Goal: Task Accomplishment & Management: Use online tool/utility

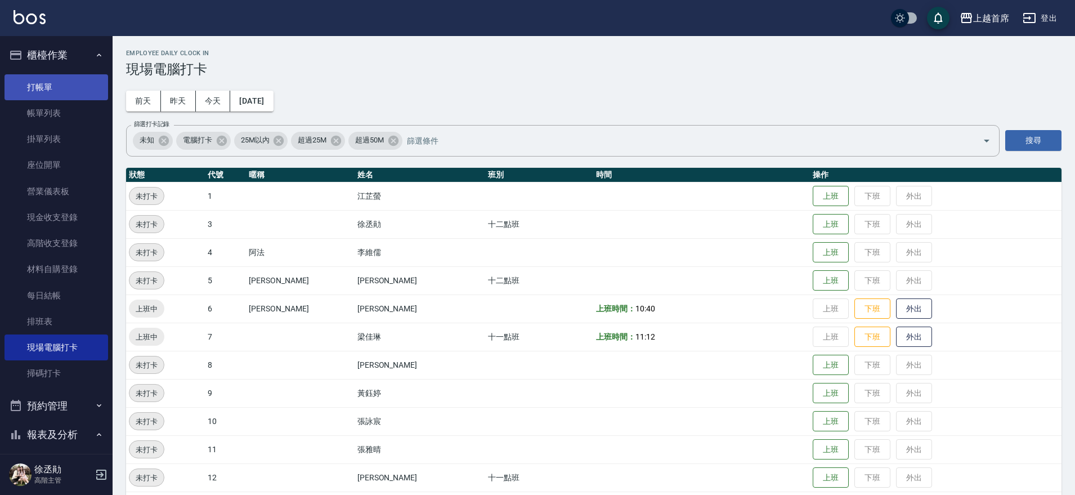
click at [59, 89] on link "打帳單" at bounding box center [57, 87] width 104 height 26
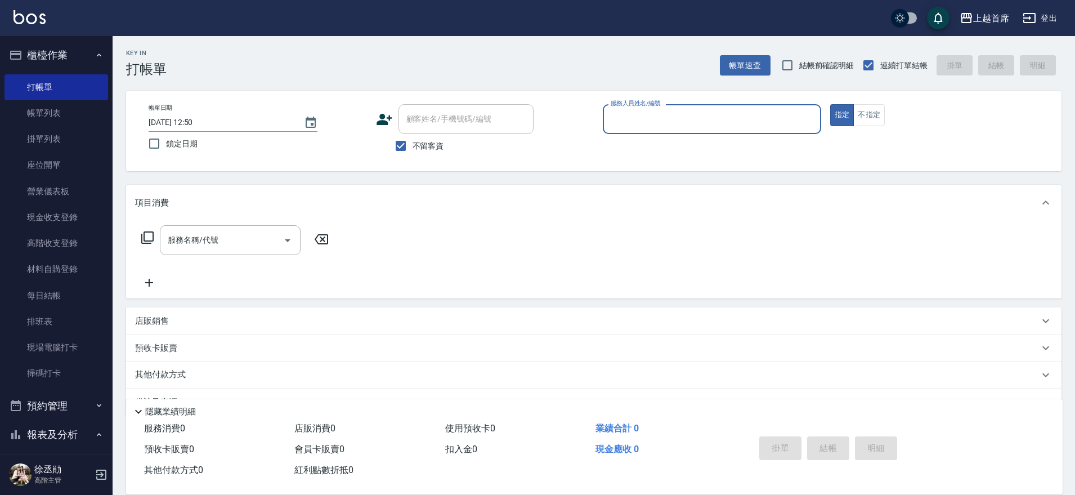
type input "4"
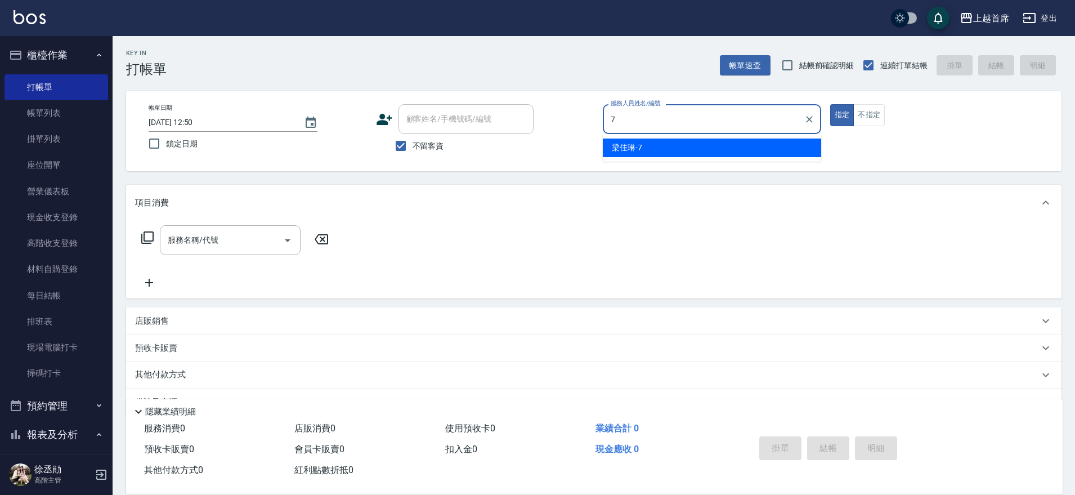
type input "梁佳琳-7"
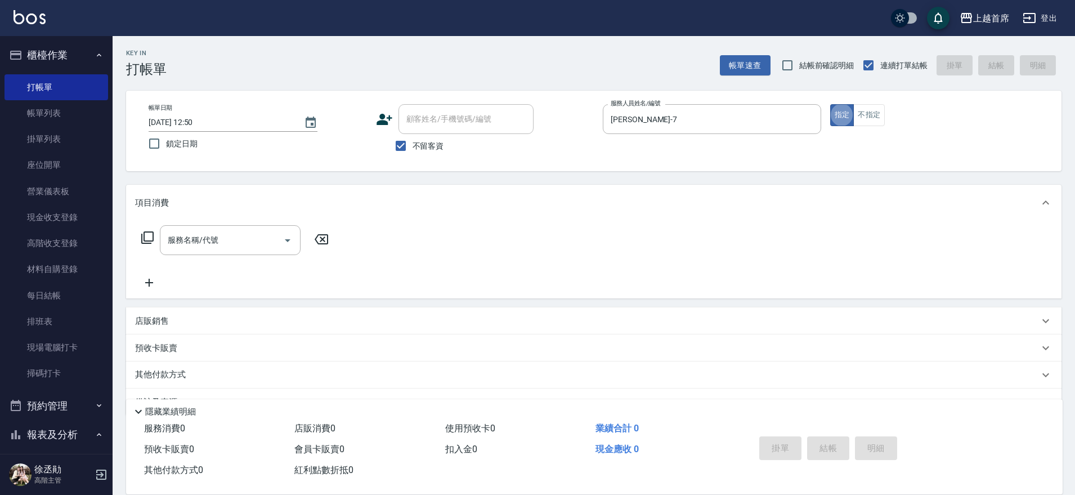
type button "true"
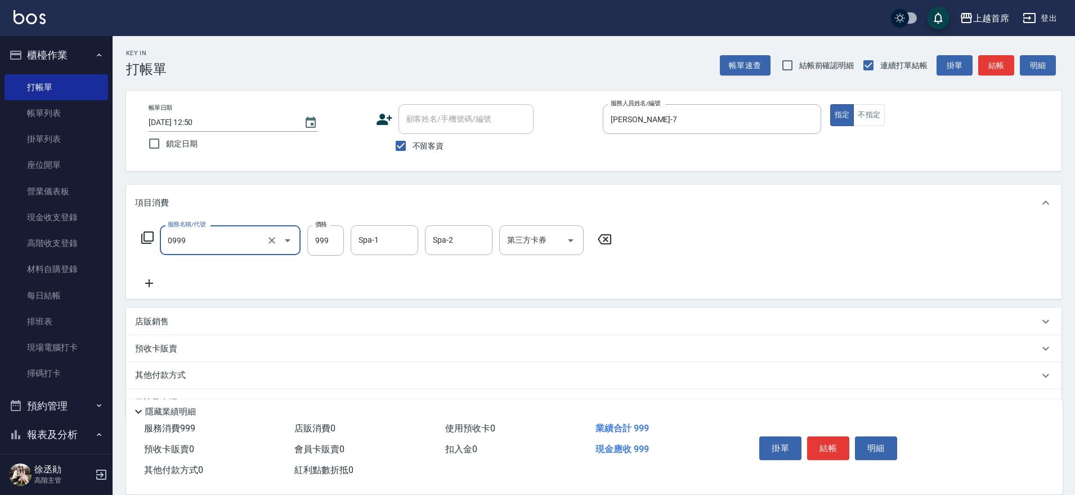
type input "REVIVRE(0999)"
type input "1500"
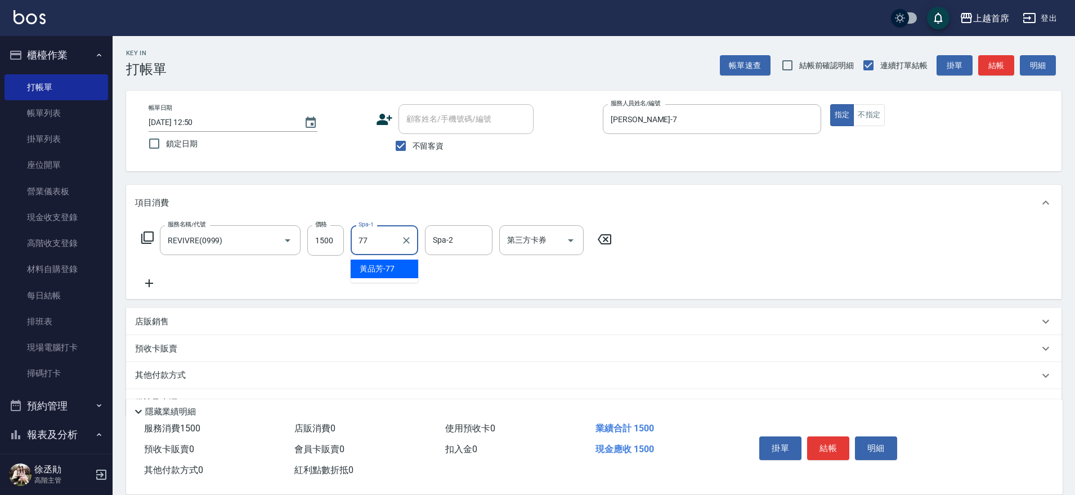
type input "[PERSON_NAME]-77"
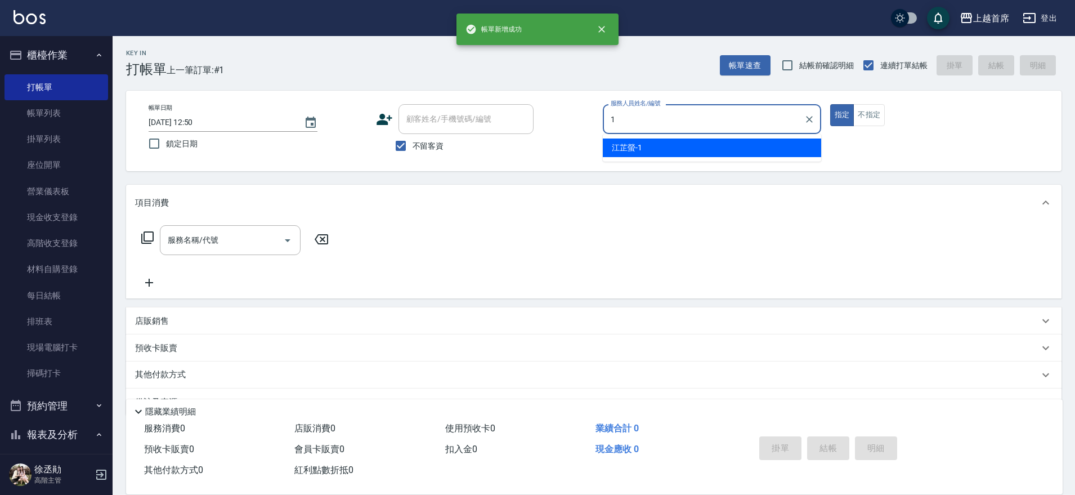
type input "江芷螢-1"
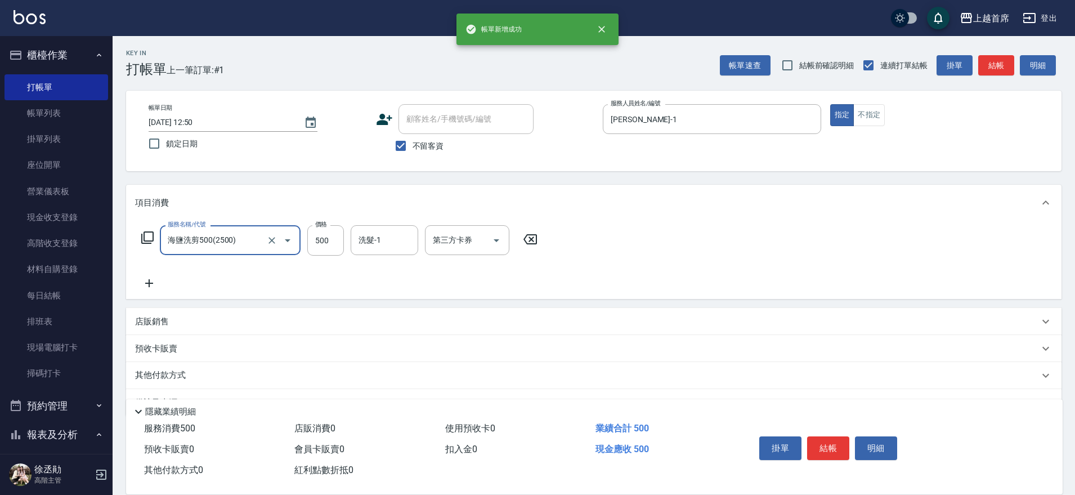
type input "海鹽洗剪500(2500)"
type input "陳育珊-16"
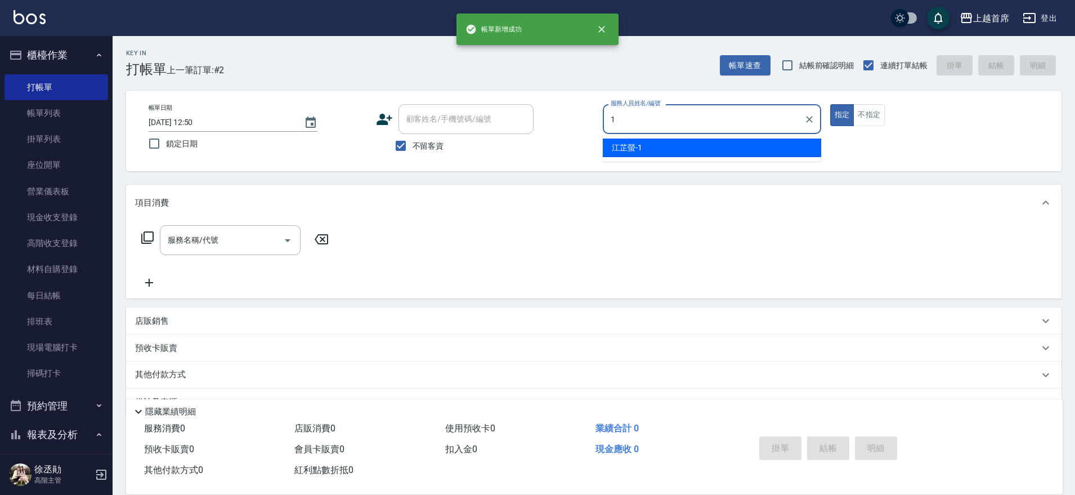
type input "江芷螢-1"
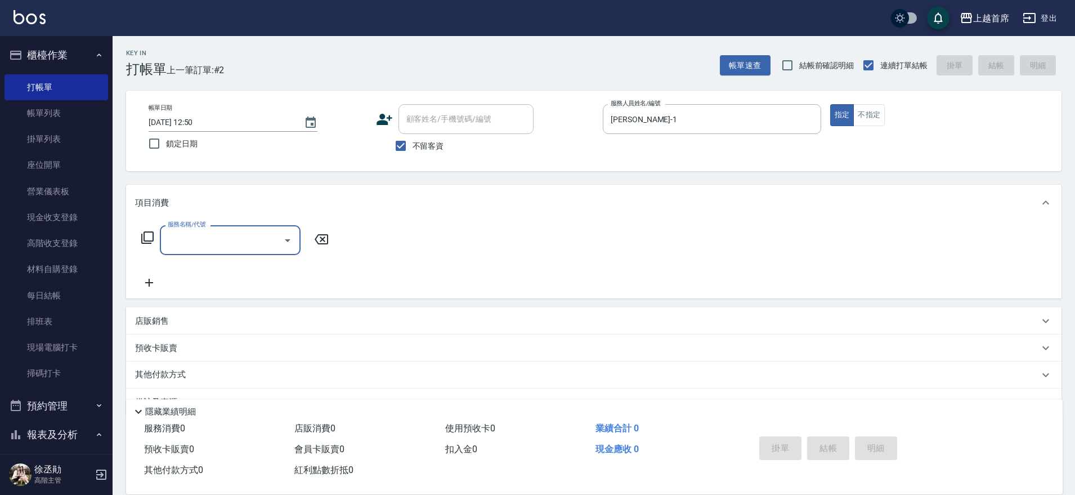
click at [259, 313] on div "店販銷售" at bounding box center [593, 320] width 935 height 27
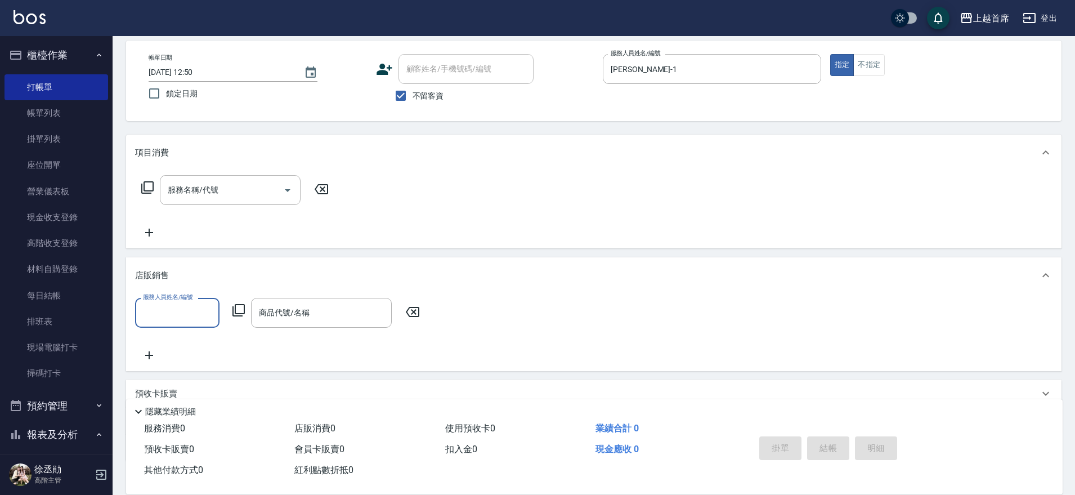
scroll to position [124, 0]
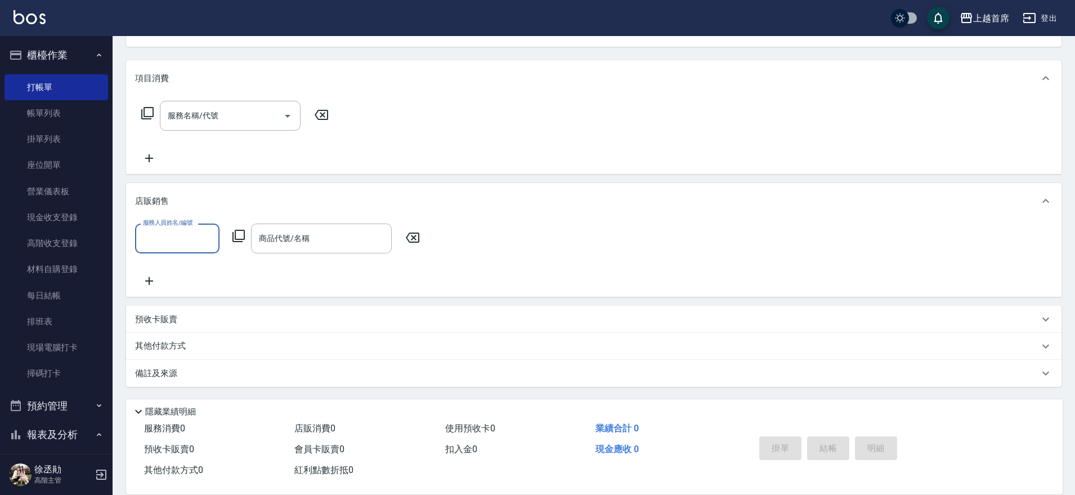
click at [175, 236] on input "服務人員姓名/編號" at bounding box center [177, 239] width 74 height 20
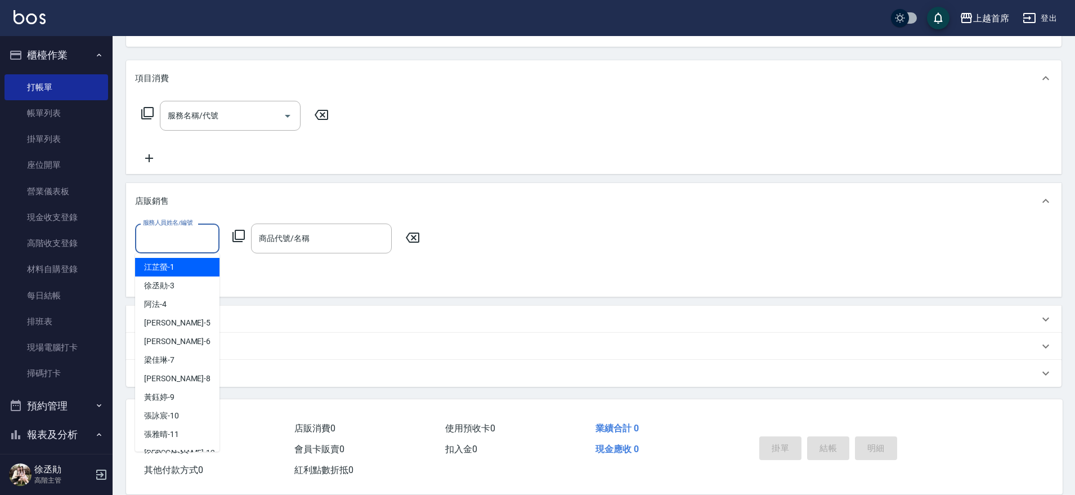
click at [167, 272] on span "江芷螢 -1" at bounding box center [159, 267] width 30 height 12
type input "江芷螢-1"
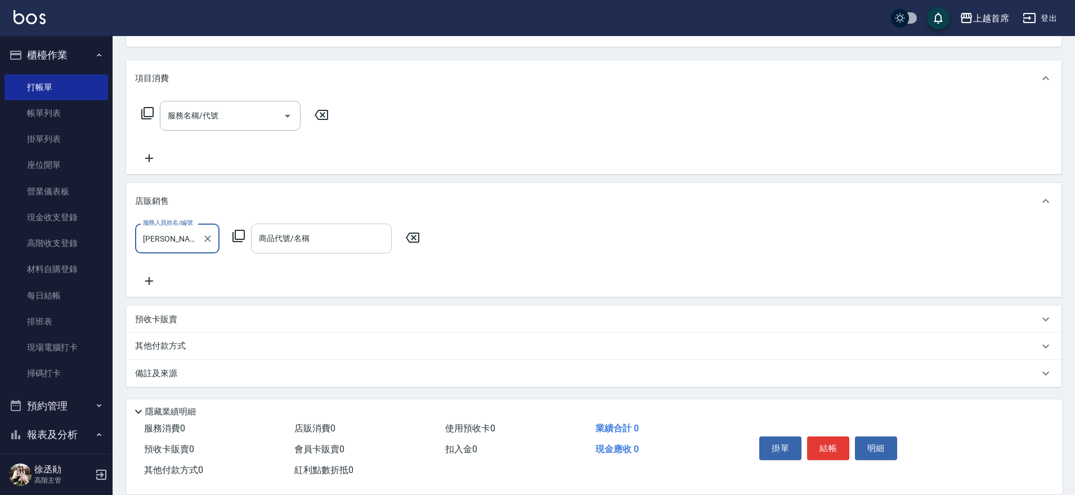
click at [307, 246] on input "商品代號/名稱" at bounding box center [321, 239] width 131 height 20
type input "1"
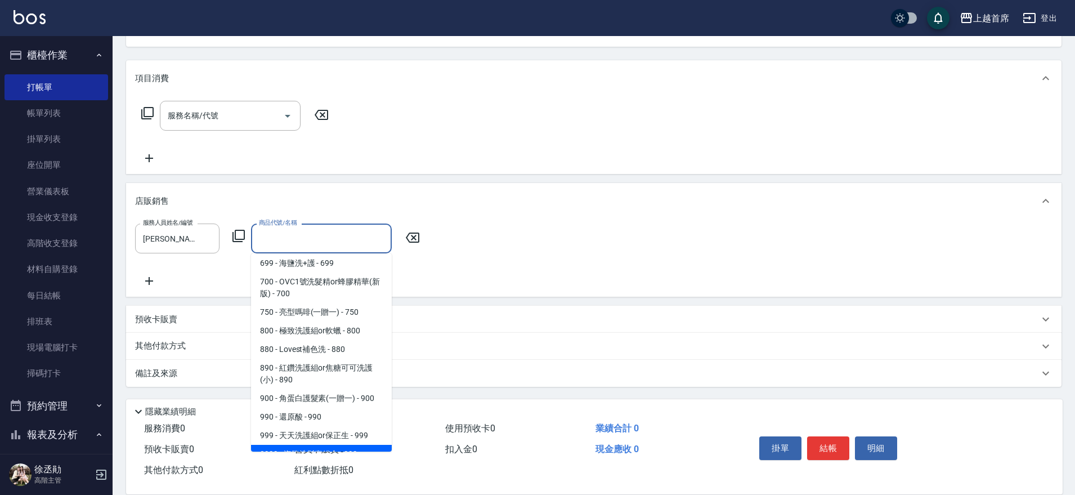
scroll to position [462, 0]
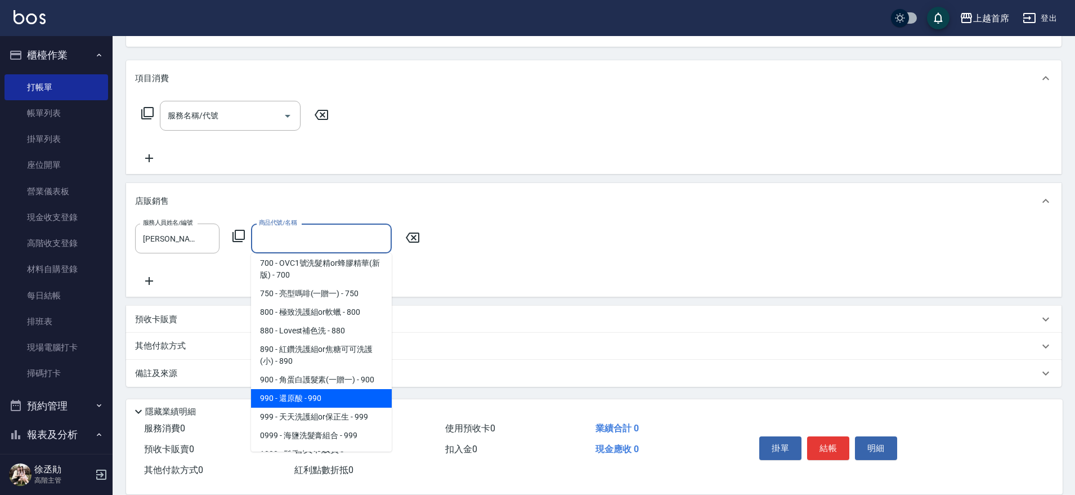
type input "還原酸"
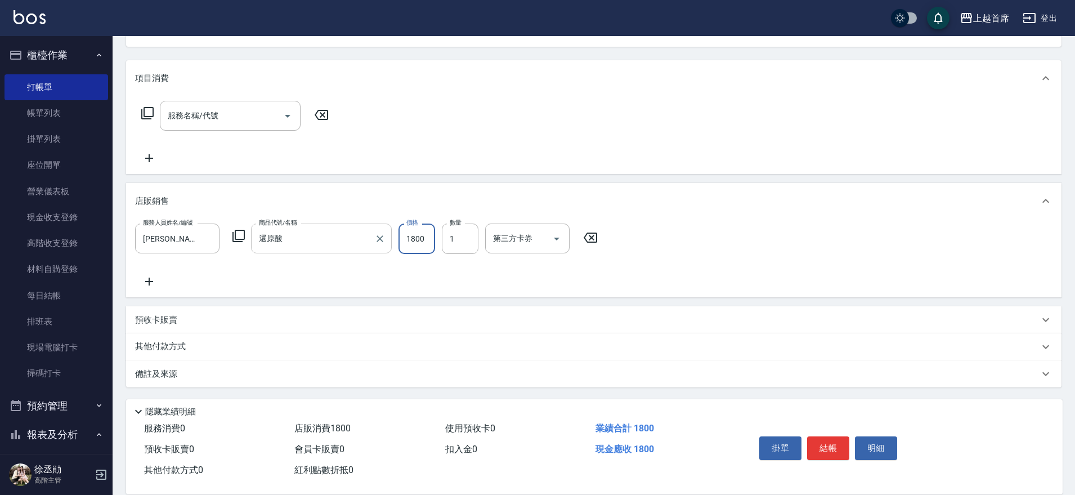
type input "1800"
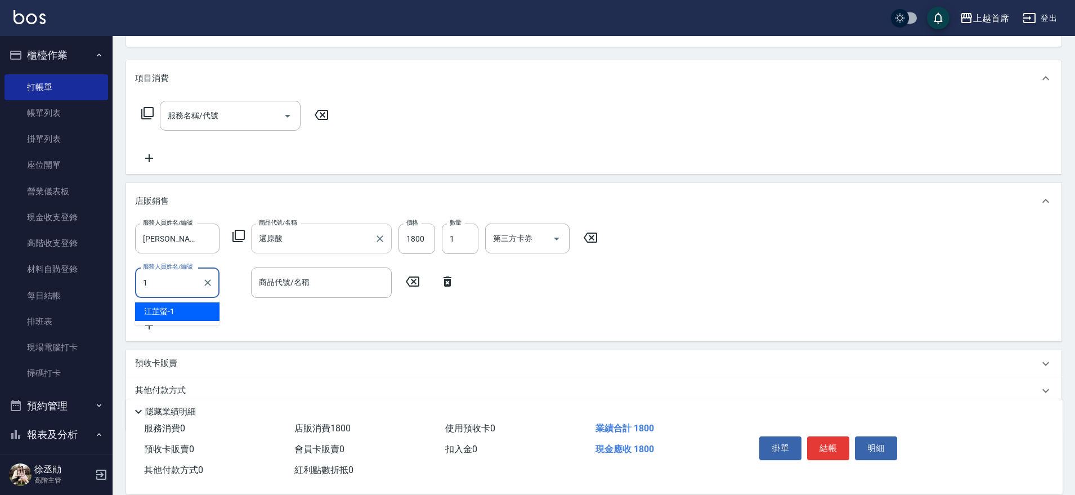
type input "江芷螢-1"
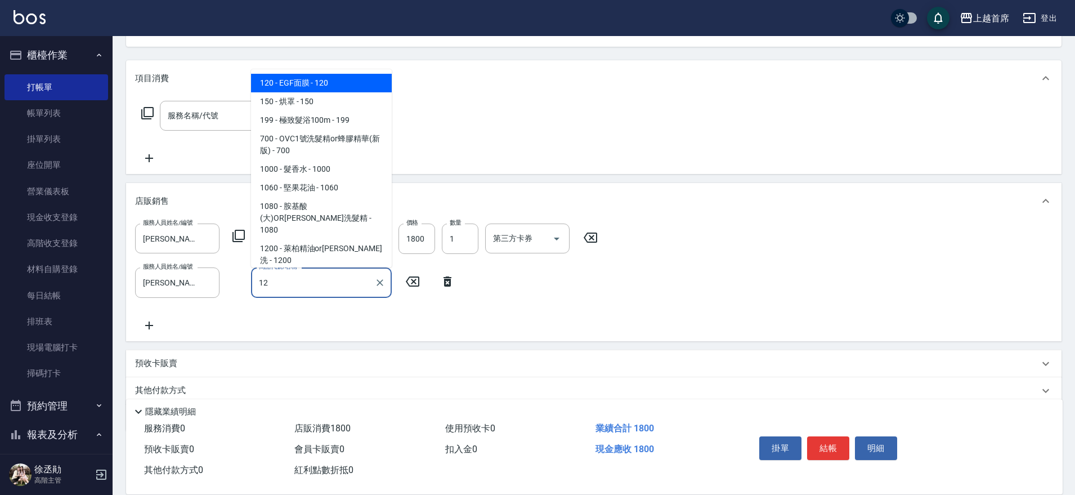
type input "1"
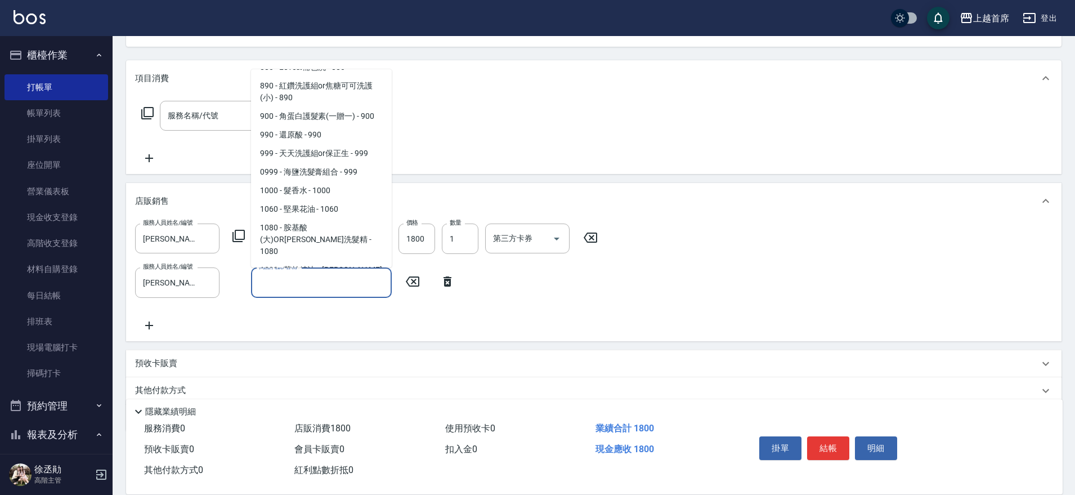
scroll to position [559, 0]
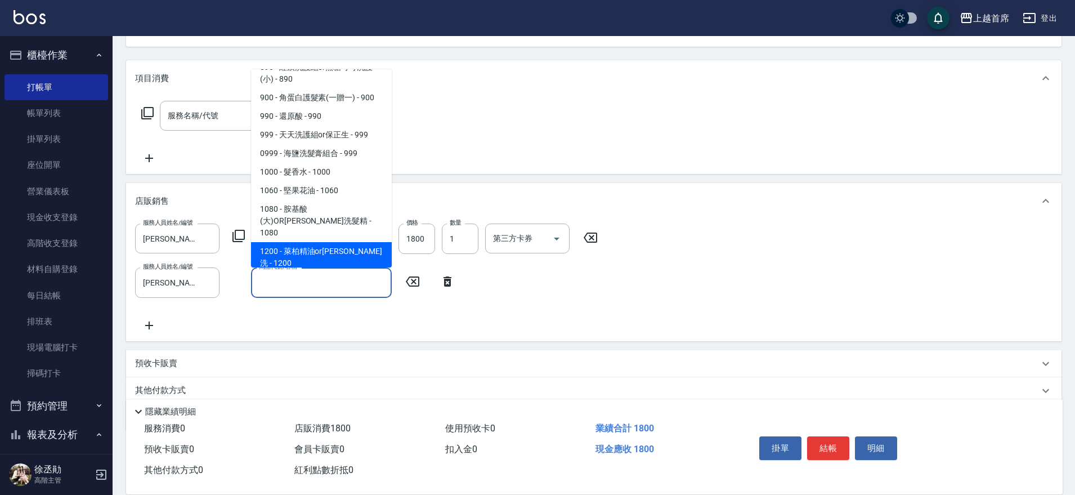
type input "萊柏精油or伊黛莉洗"
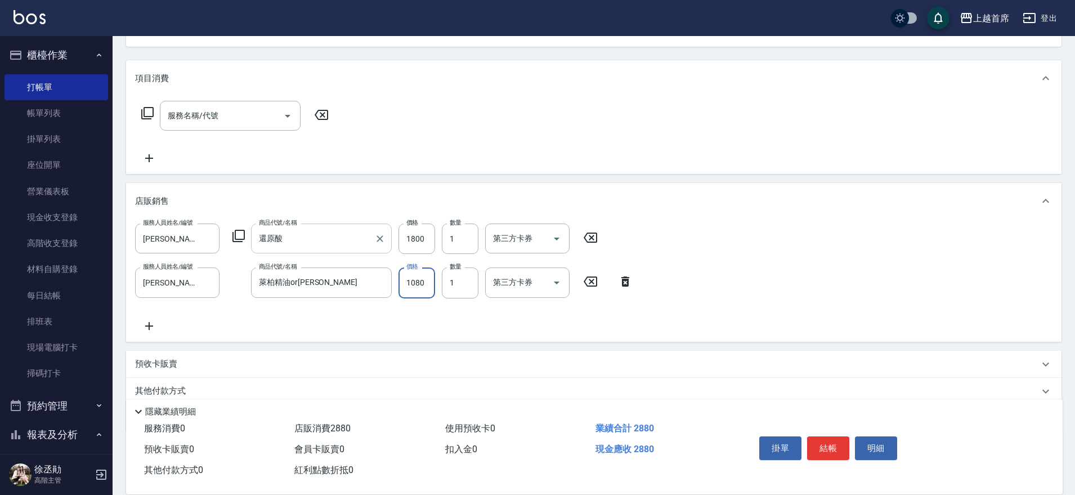
type input "1080"
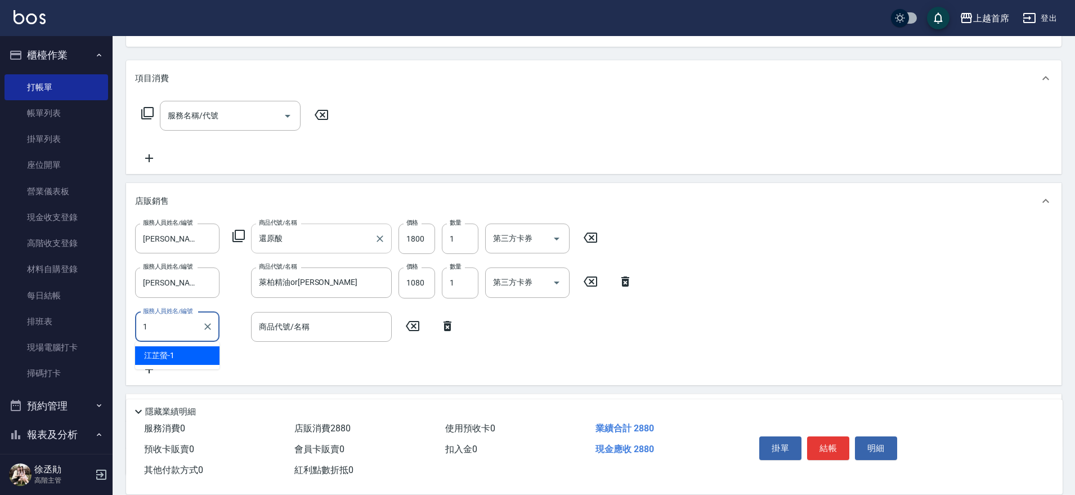
type input "江芷螢-1"
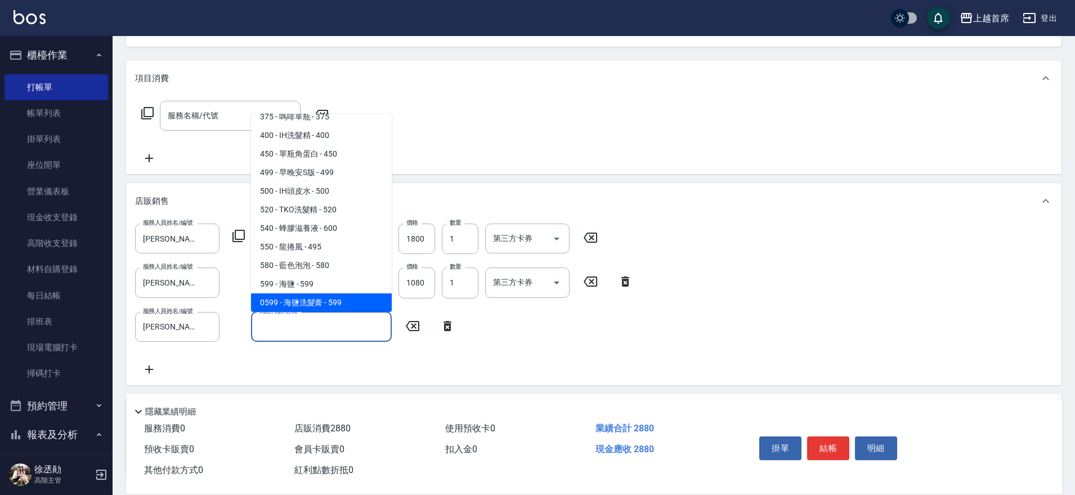
scroll to position [178, 0]
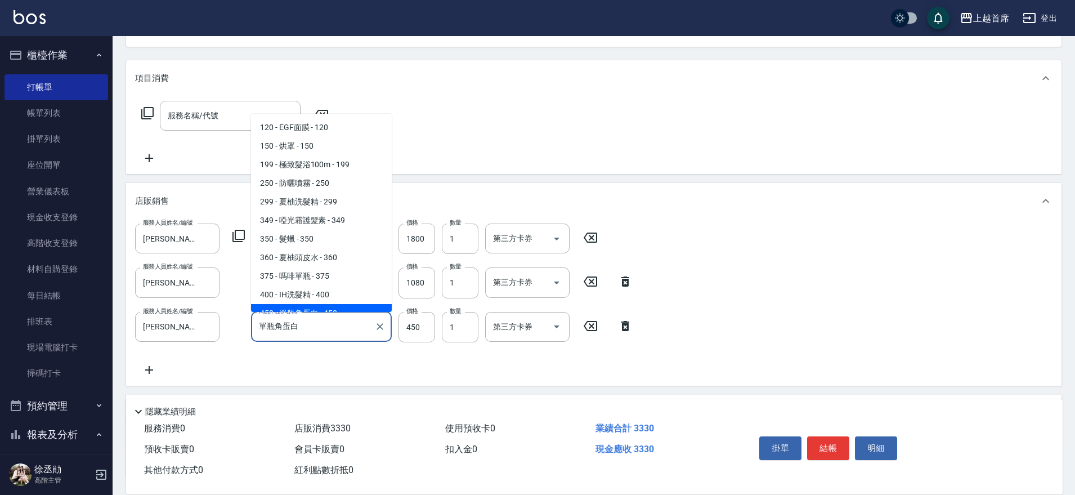
click at [304, 319] on input "單瓶角蛋白" at bounding box center [313, 327] width 114 height 20
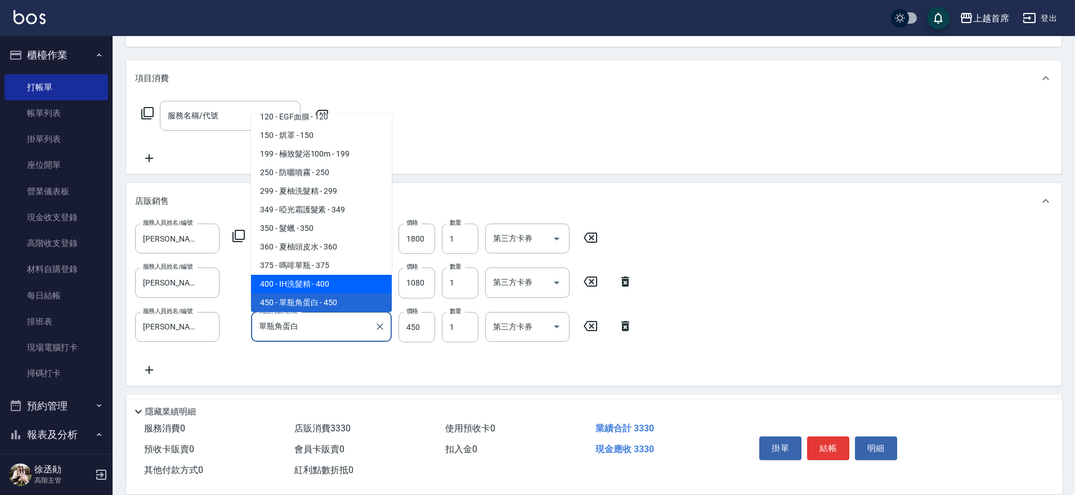
type input "IH洗髮精"
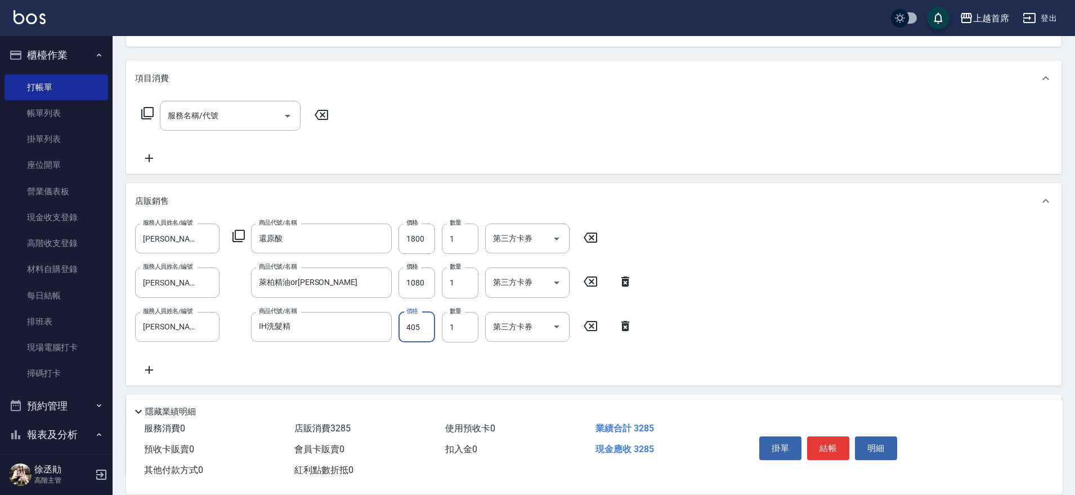
type input "405"
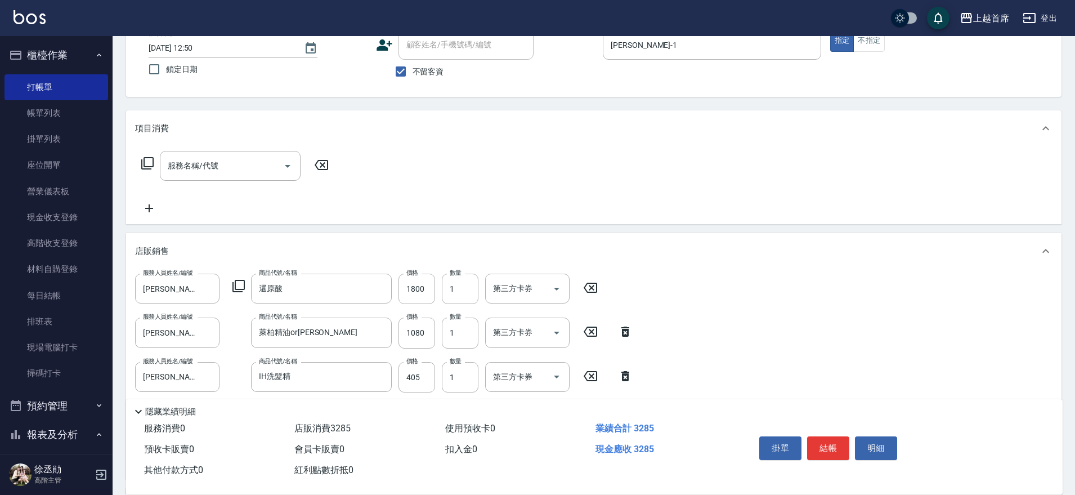
scroll to position [0, 0]
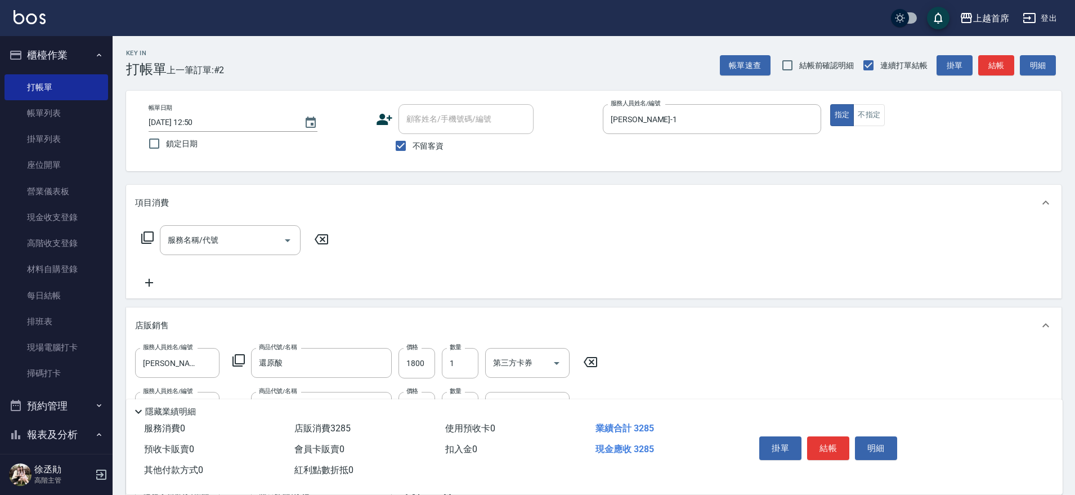
drag, startPoint x: 743, startPoint y: 216, endPoint x: 721, endPoint y: 142, distance: 77.1
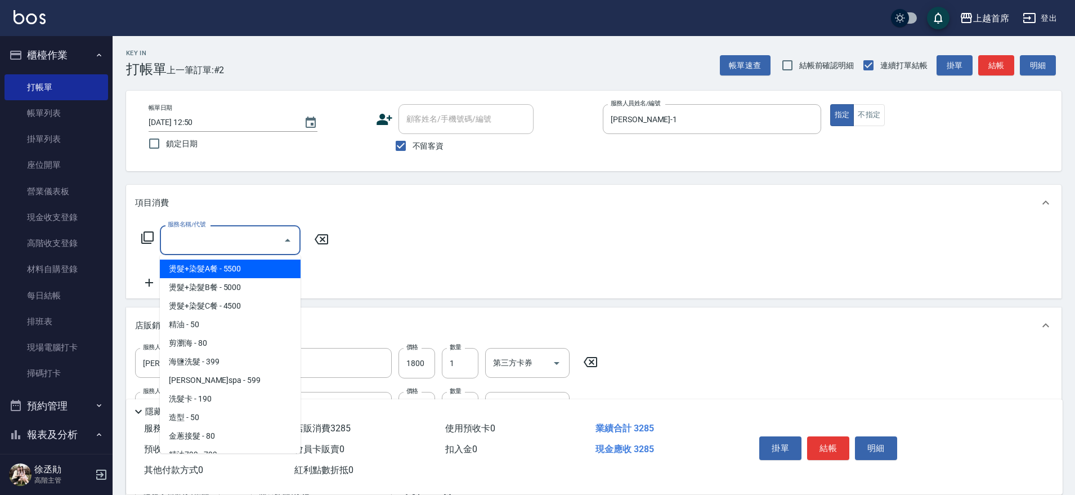
click at [234, 243] on input "服務名稱/代號" at bounding box center [222, 240] width 114 height 20
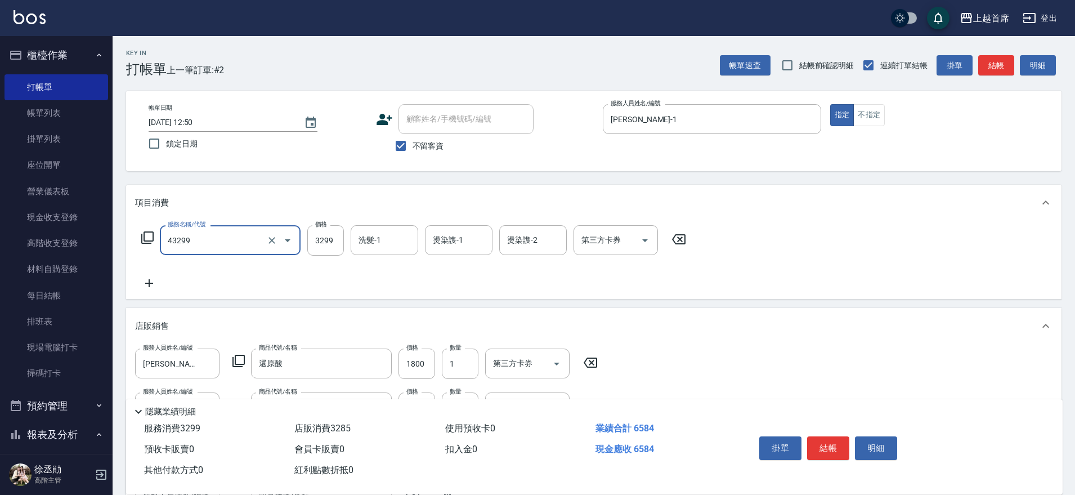
type input "染髮A餐(43299)"
type input "3000"
type input "陳育珊-16"
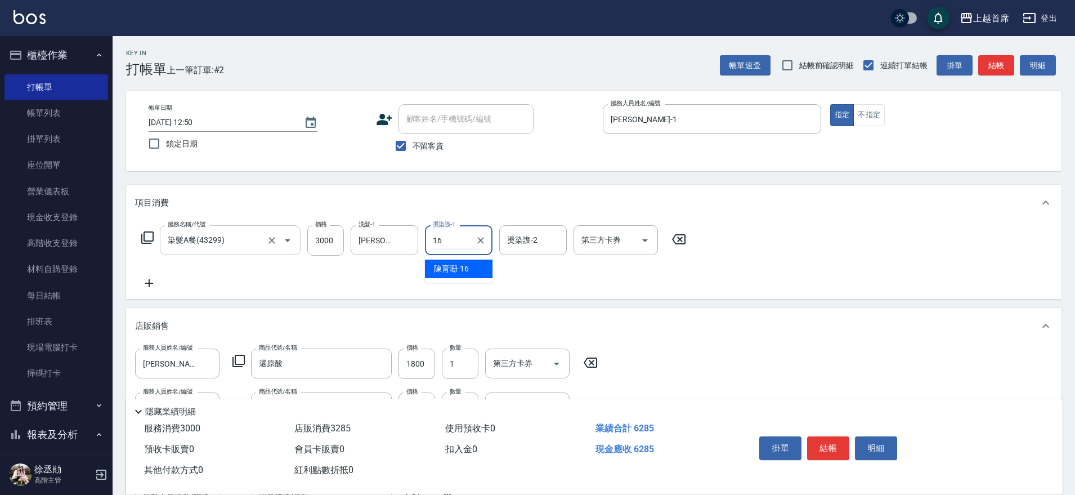
type input "陳育珊-16"
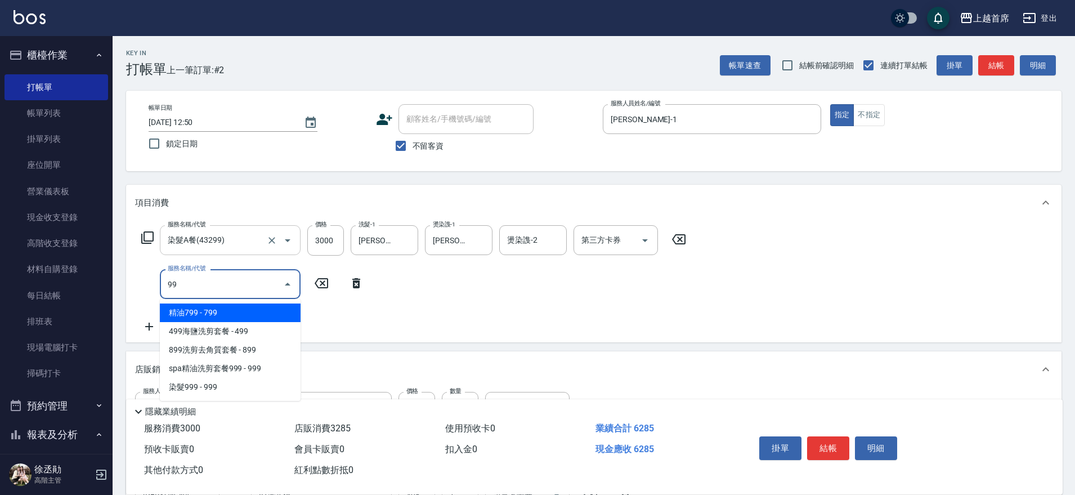
type input "9"
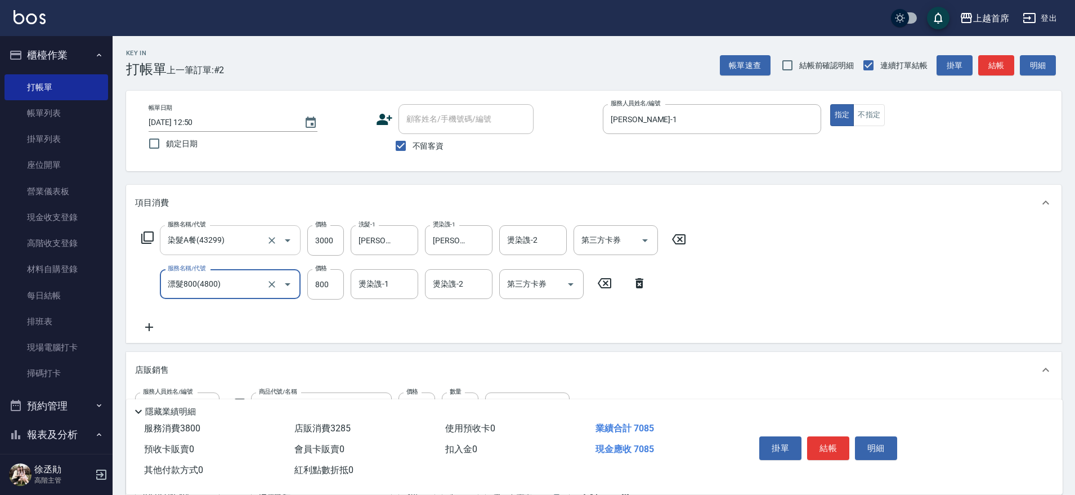
type input "漂髮800(4800)"
type input "999"
type input "陳育珊-16"
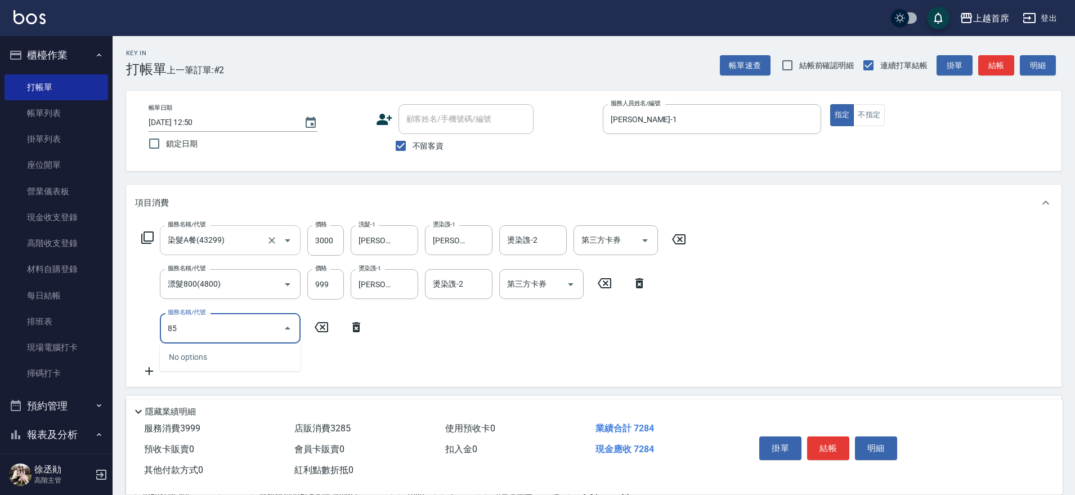
type input "8"
type input "漂髮800(4800)"
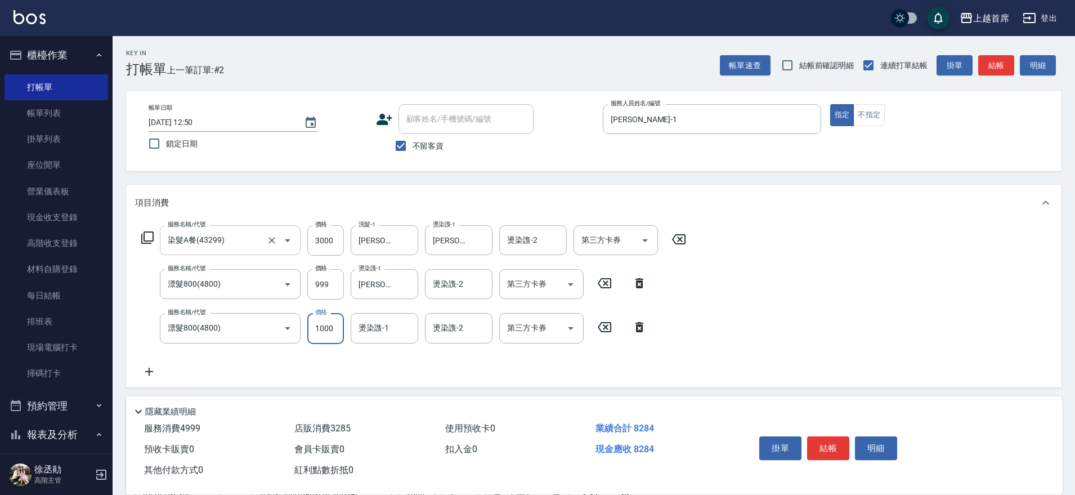
type input "1000"
type input "陳育珊-16"
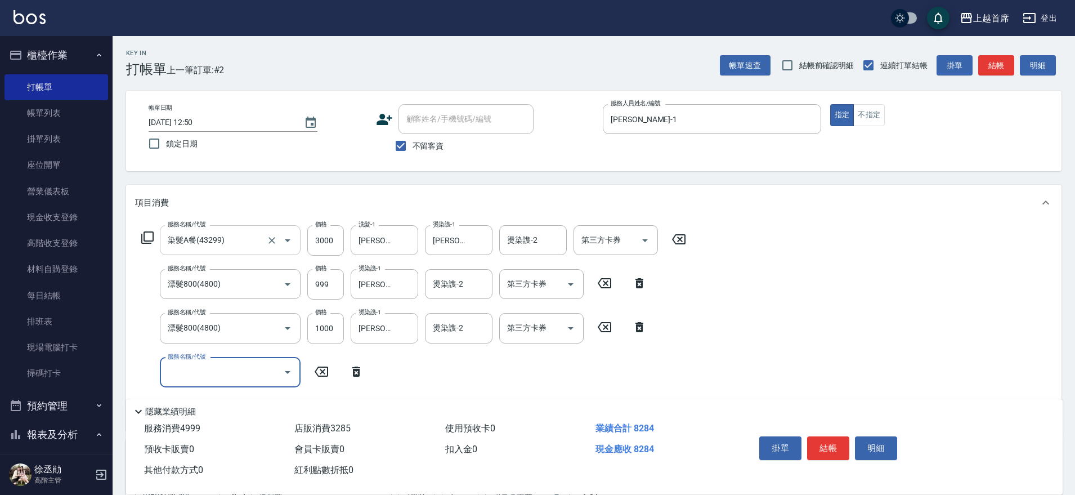
type input "5"
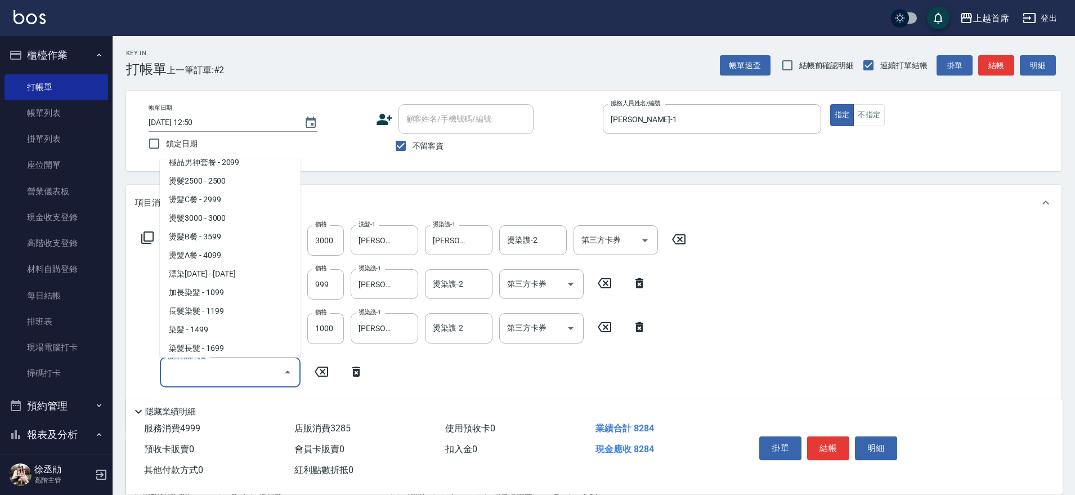
scroll to position [921, 0]
type input "染髮長髮(41699)"
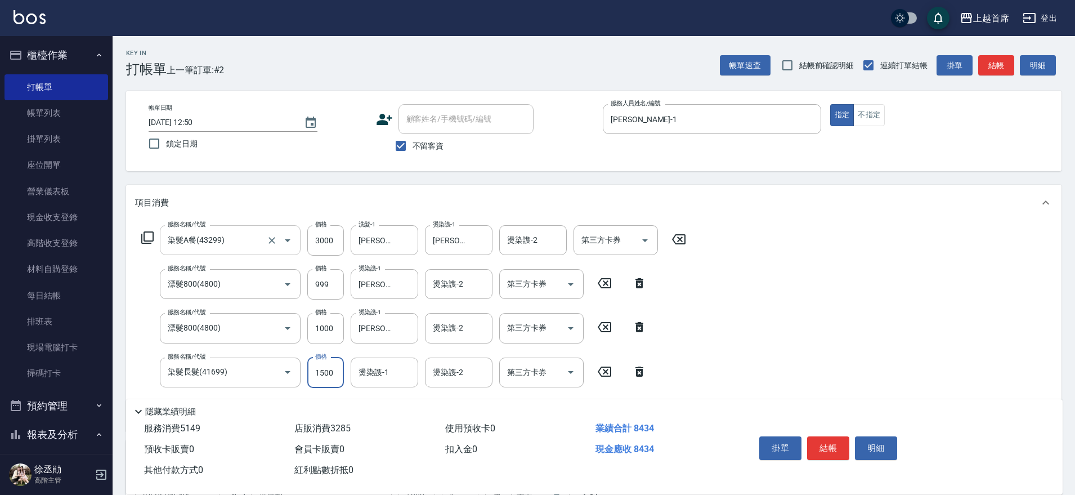
type input "1500"
type input "166"
type input "陳育珊-16"
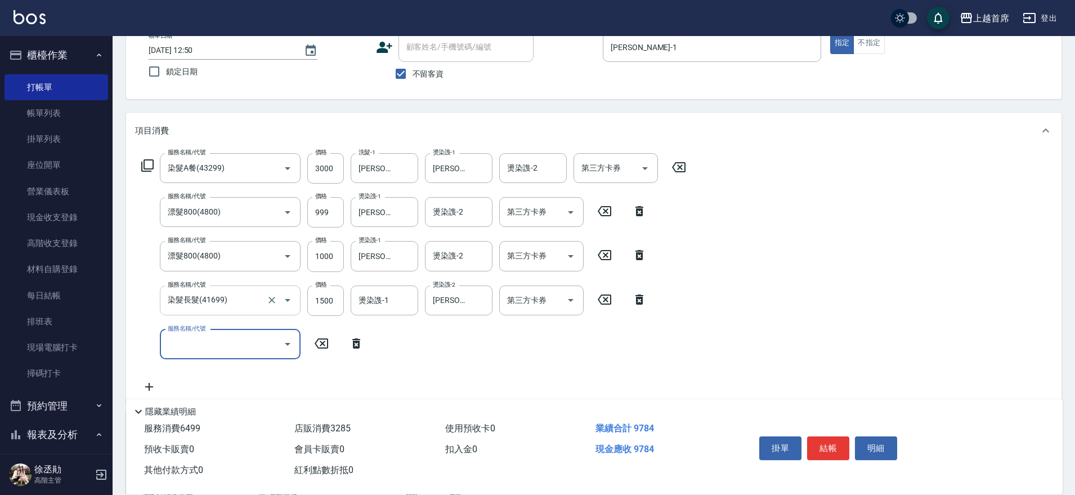
scroll to position [70, 0]
click at [214, 351] on input "服務名稱/代號" at bounding box center [222, 346] width 114 height 20
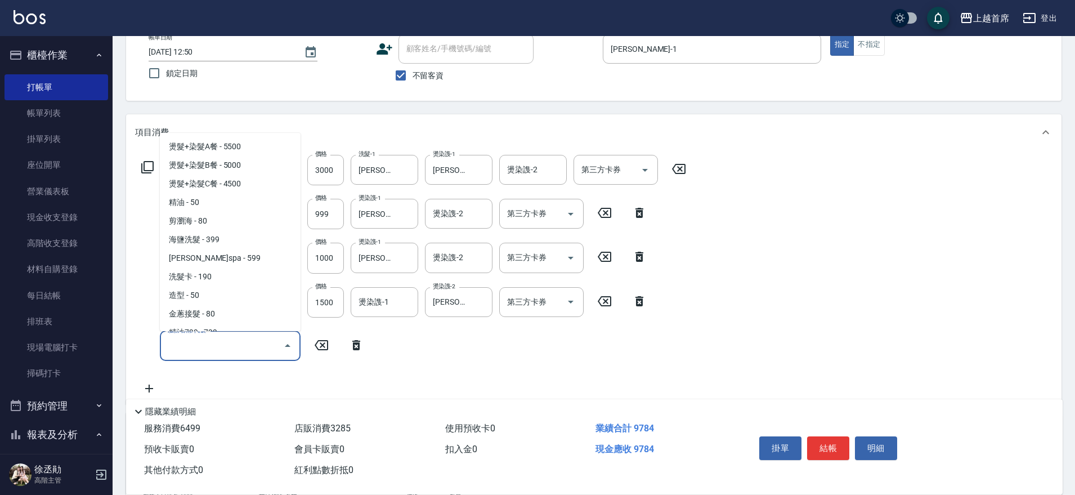
scroll to position [1917, 0]
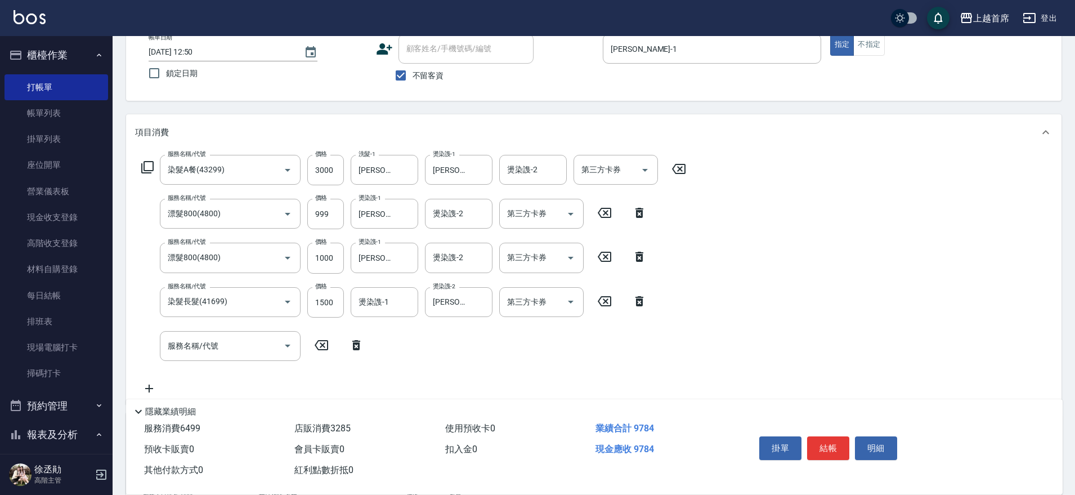
click at [301, 319] on div "服務名稱/代號 染髮A餐(43299) 服務名稱/代號 價格 3000 價格 洗髮-1 陳育珊-16 洗髮-1 燙染謢-1 陳育珊-16 燙染謢-1 燙染謢-…" at bounding box center [414, 275] width 558 height 240
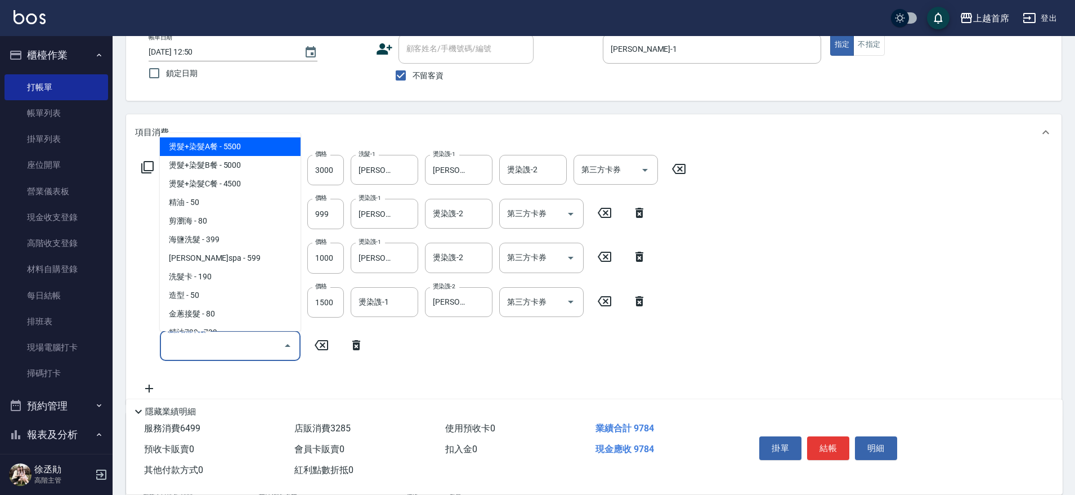
click at [256, 343] on input "服務名稱/代號" at bounding box center [222, 346] width 114 height 20
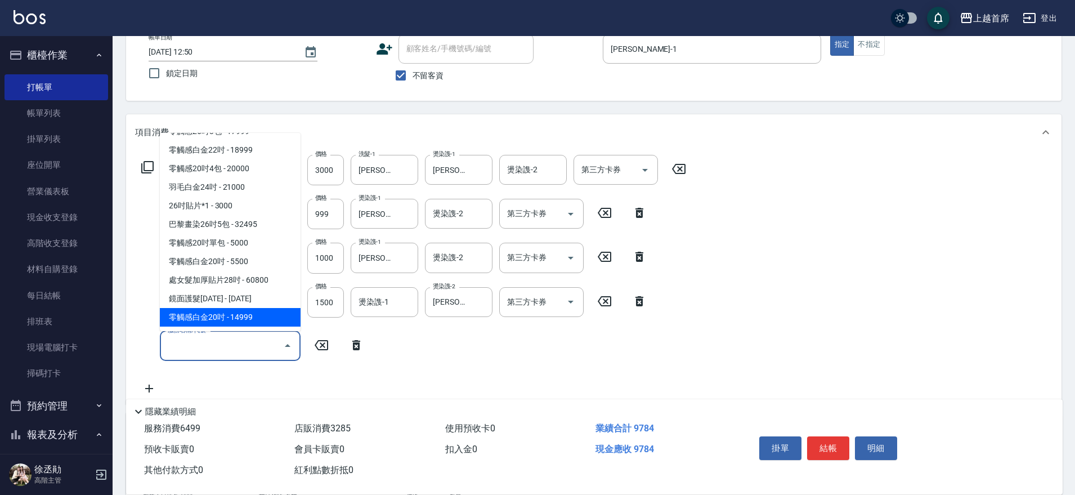
type input "零觸感白金20吋(7149990)"
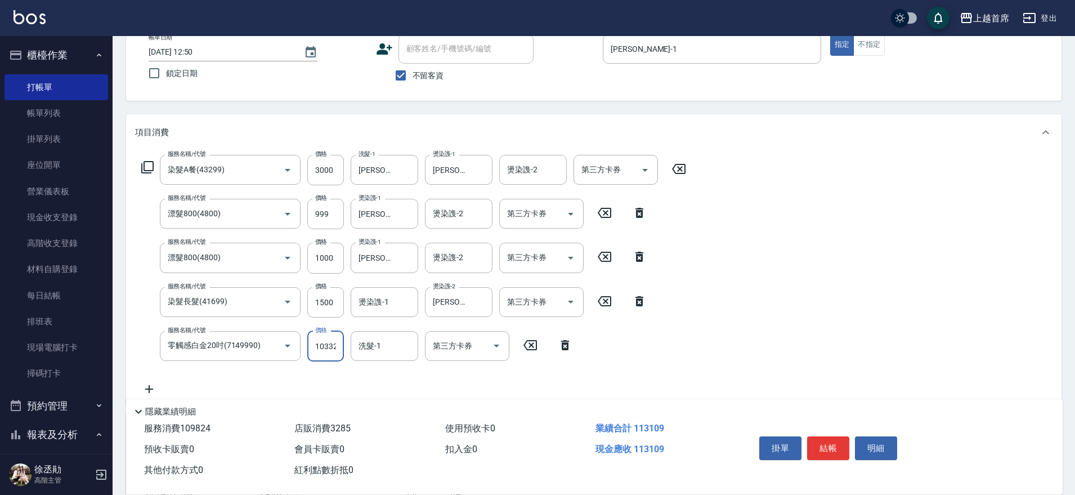
scroll to position [0, 0]
click at [329, 345] on input "103325" at bounding box center [325, 346] width 37 height 30
type input "10332"
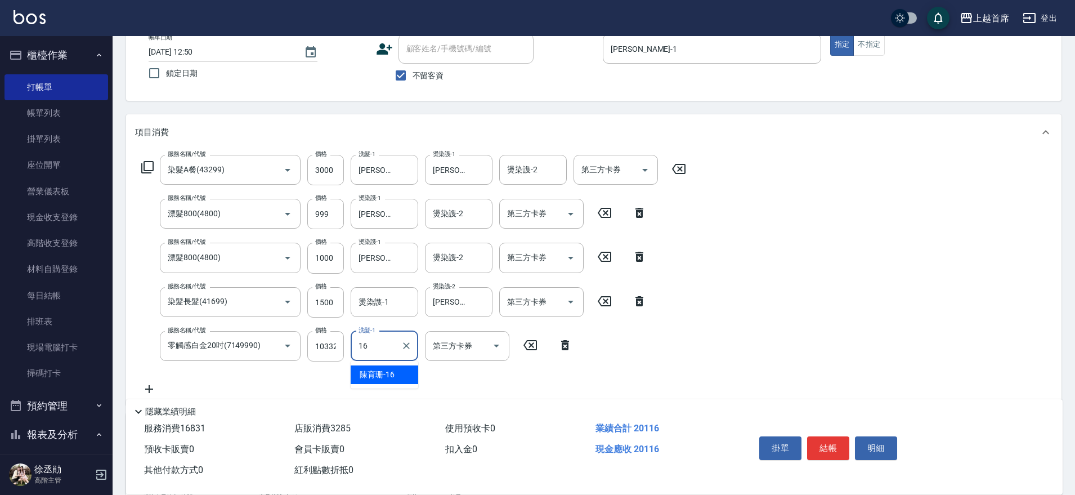
type input "陳育珊-16"
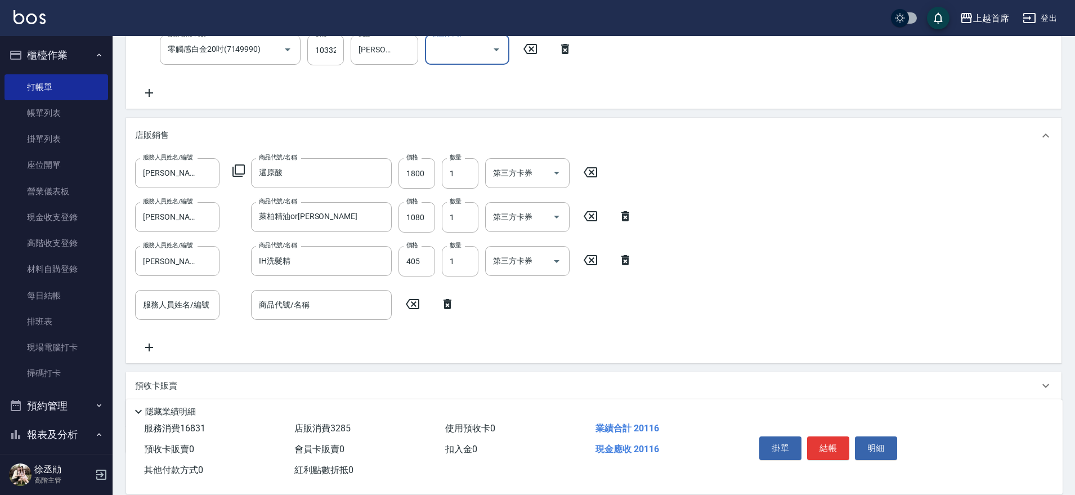
scroll to position [433, 0]
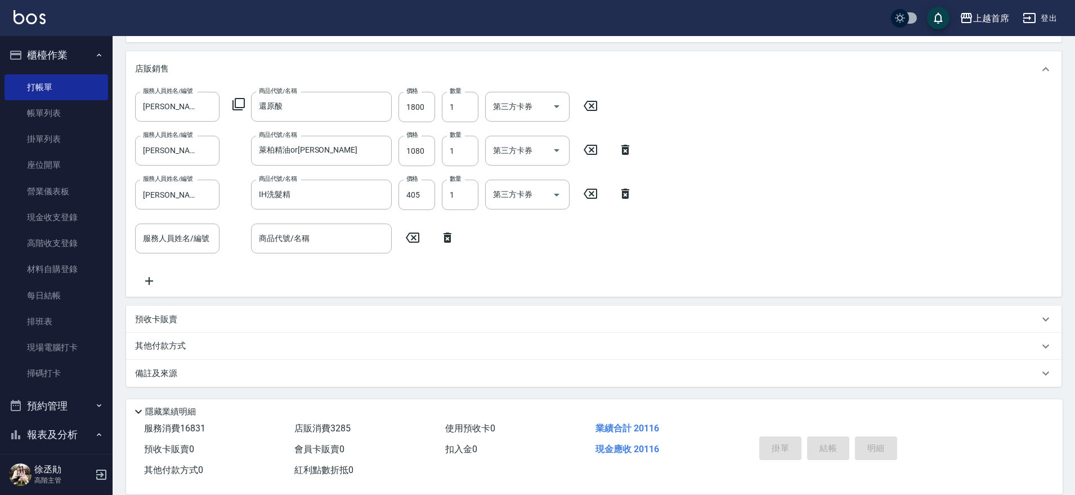
type input "2025/08/22 12:56"
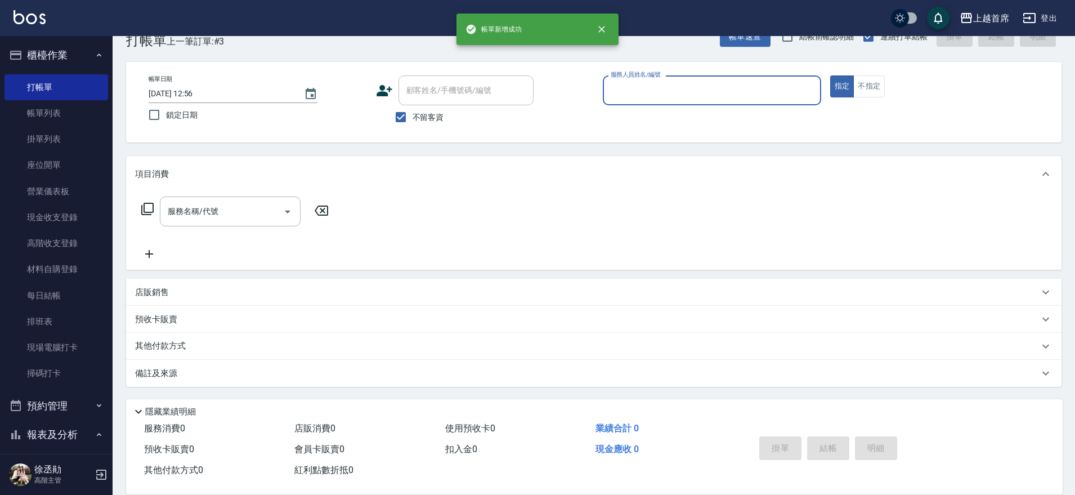
scroll to position [29, 0]
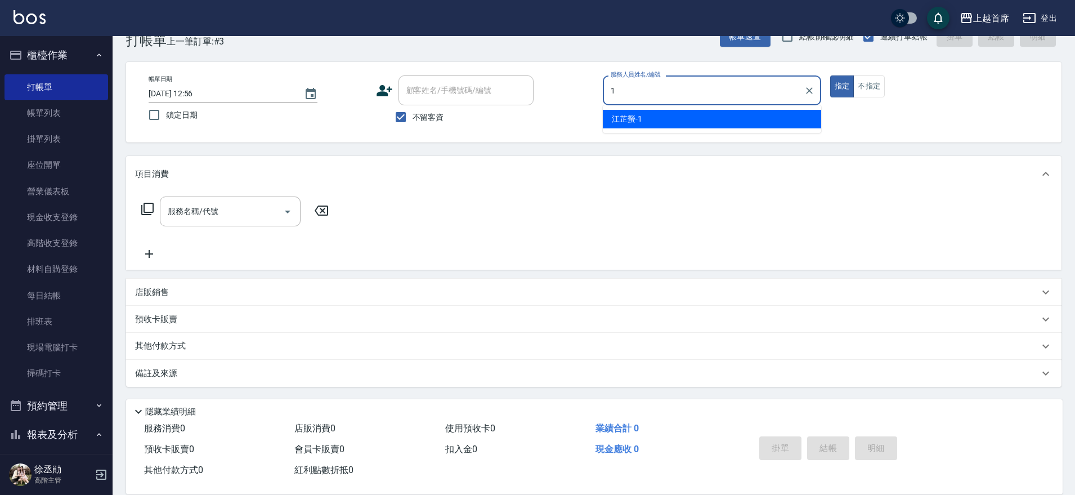
type input "江芷螢-1"
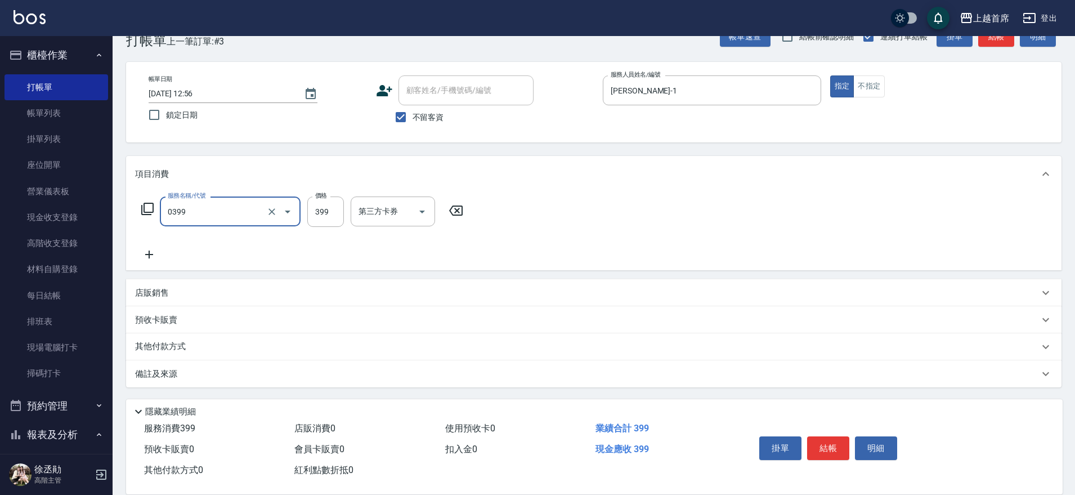
type input "海鹽洗髮(0399)"
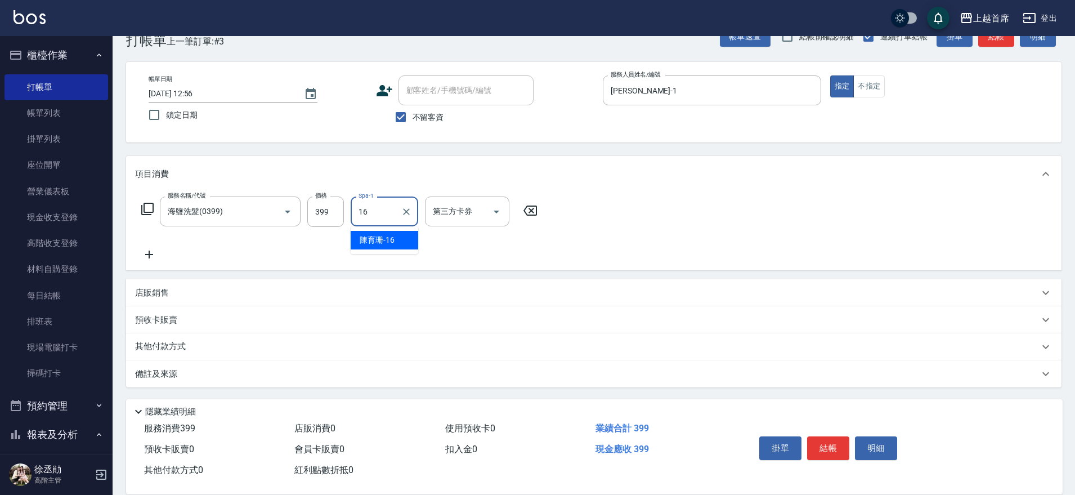
type input "陳育珊-16"
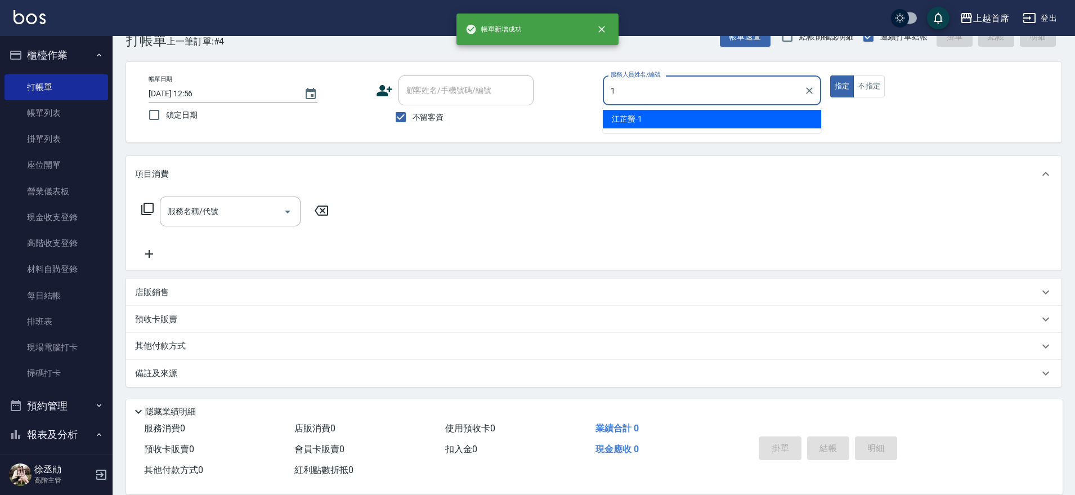
type input "江芷螢-1"
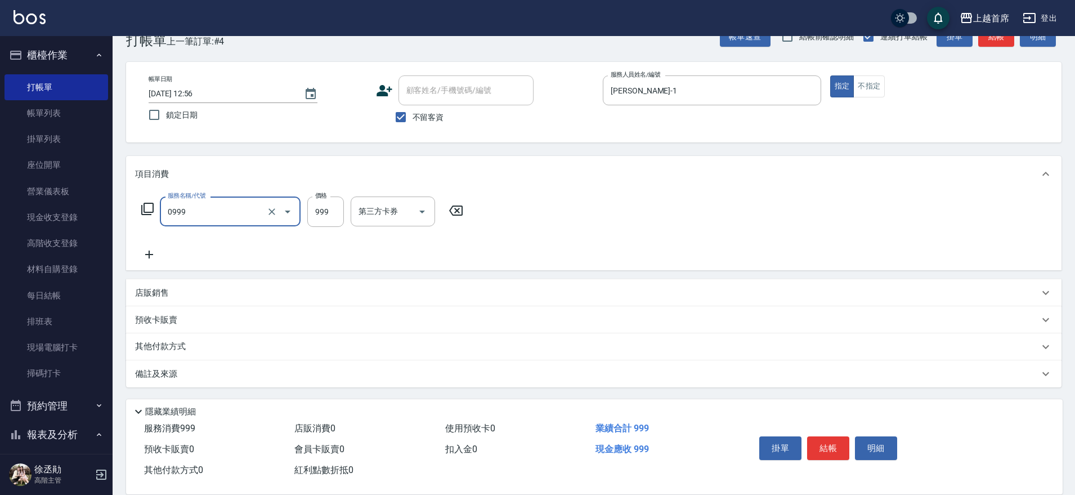
type input "REVIVRE(0999)"
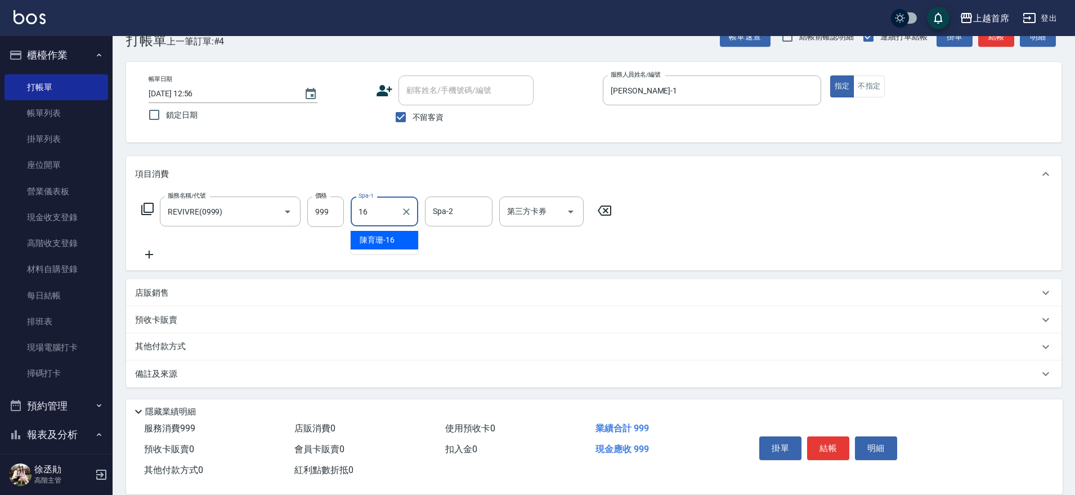
type input "陳育珊-16"
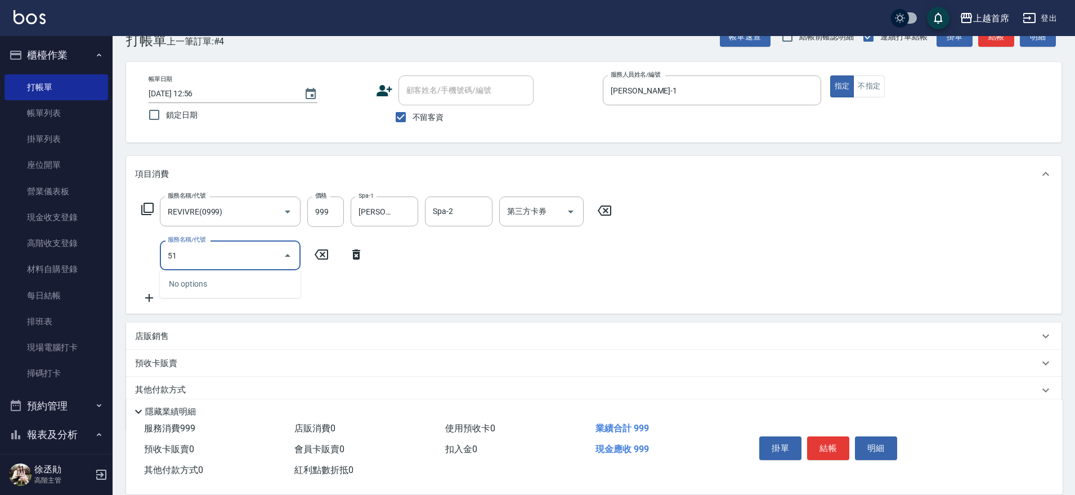
type input "5"
type input "精油(長)(5100)"
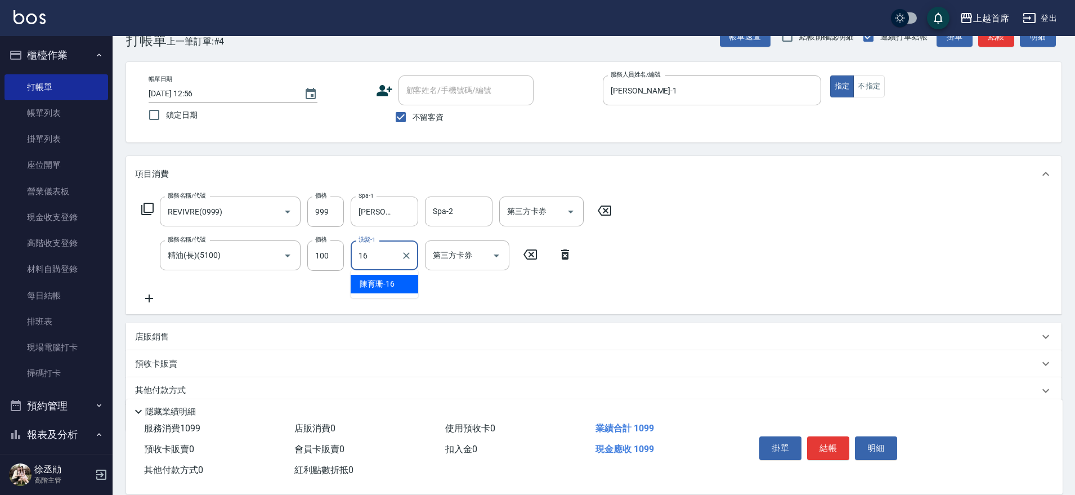
type input "陳育珊-16"
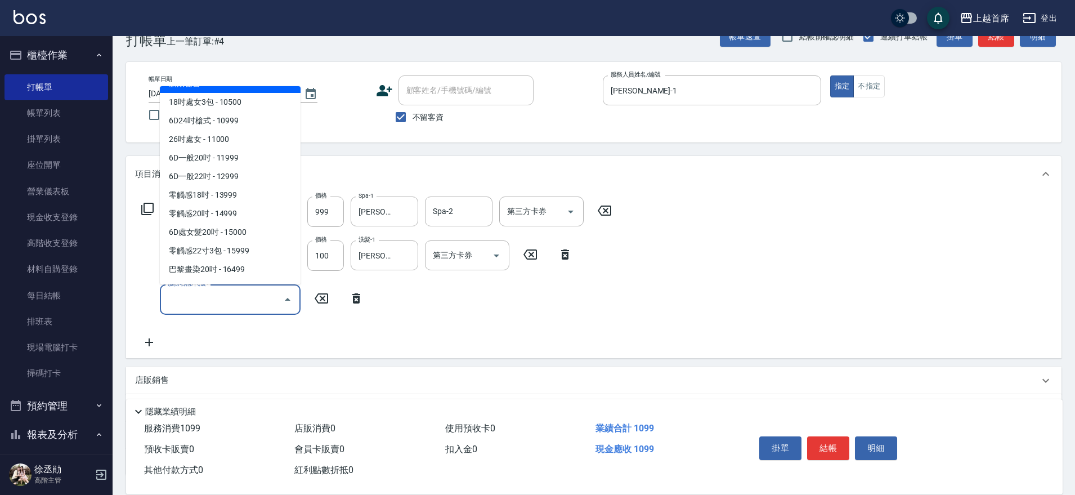
scroll to position [1669, 0]
type input "新娘秘書(610000)"
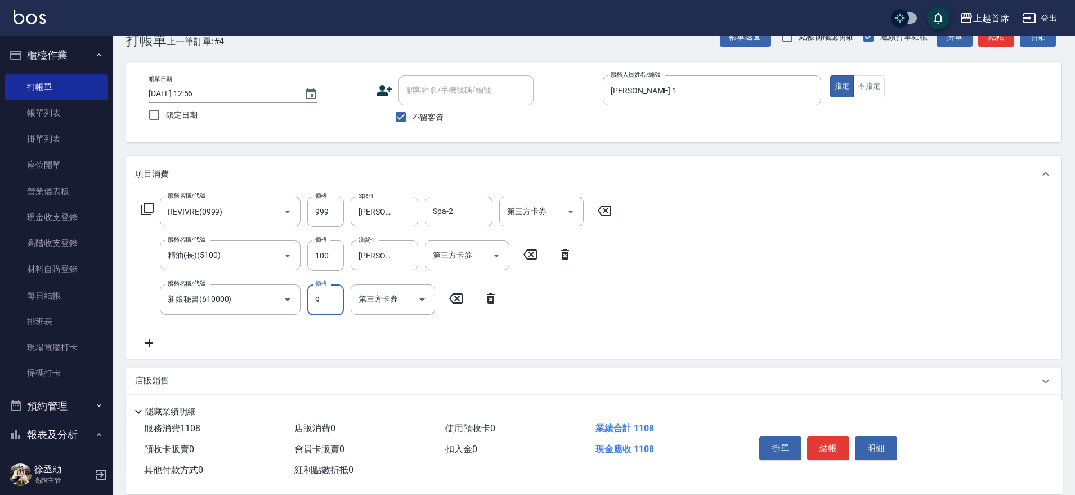
scroll to position [0, 0]
type input "9901"
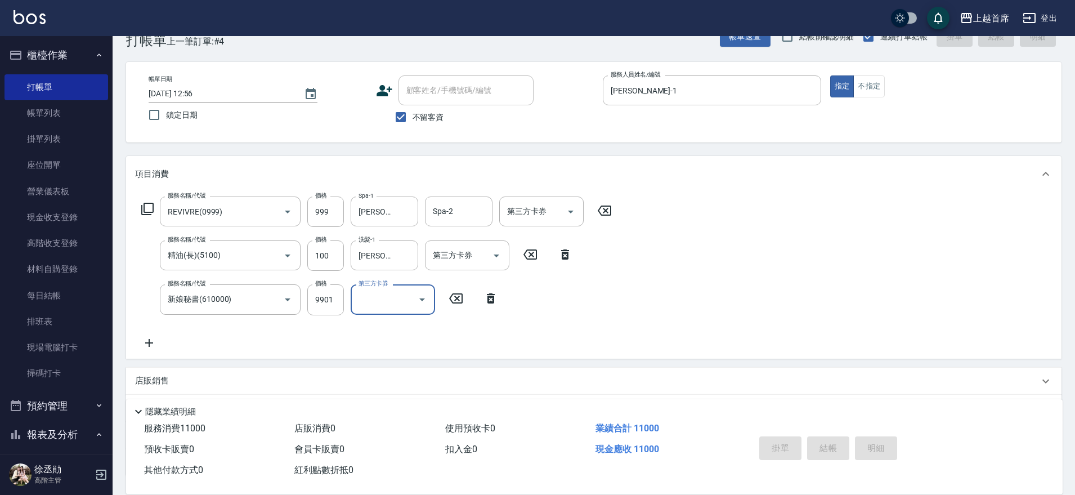
type input "2025/08/22 12:57"
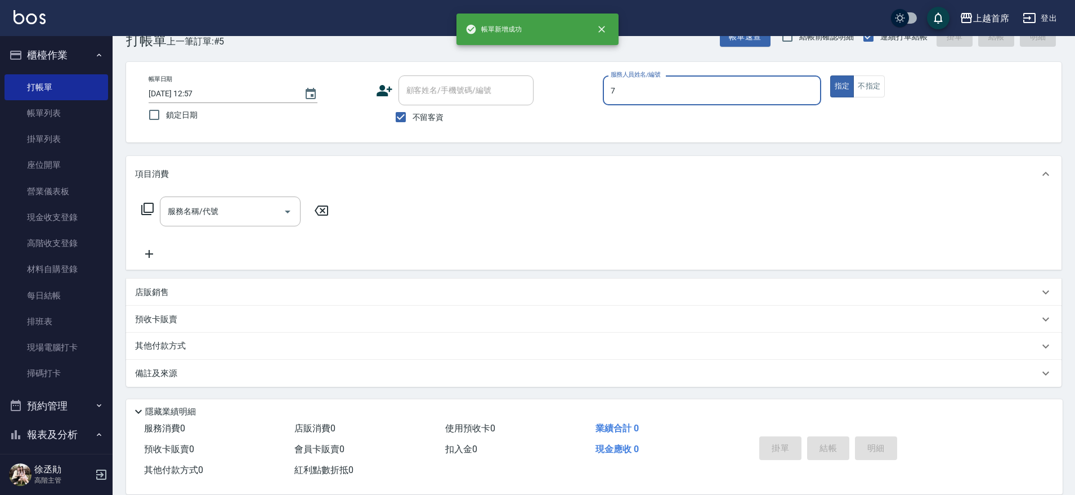
type input "梁佳琳-7"
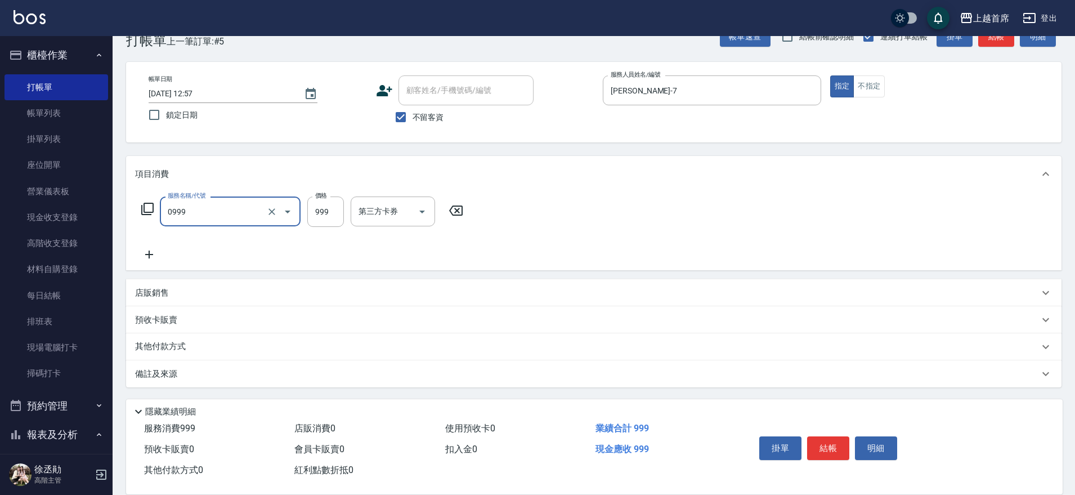
type input "REVIVRE(0999)"
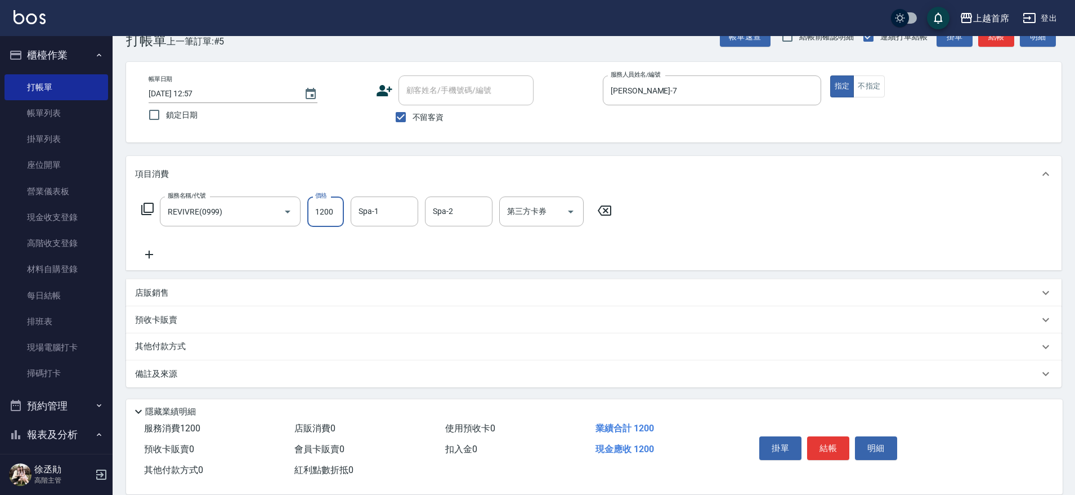
type input "1200"
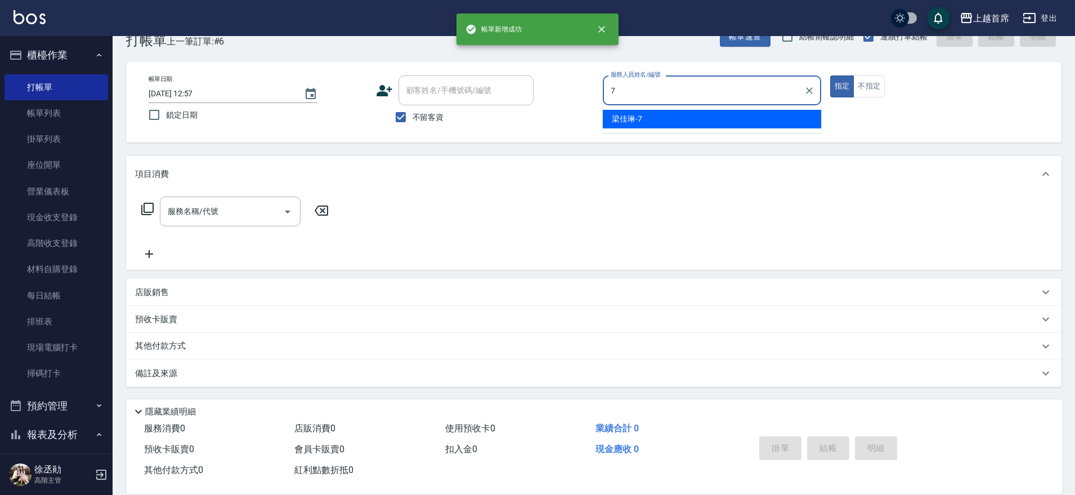
type input "梁佳琳-7"
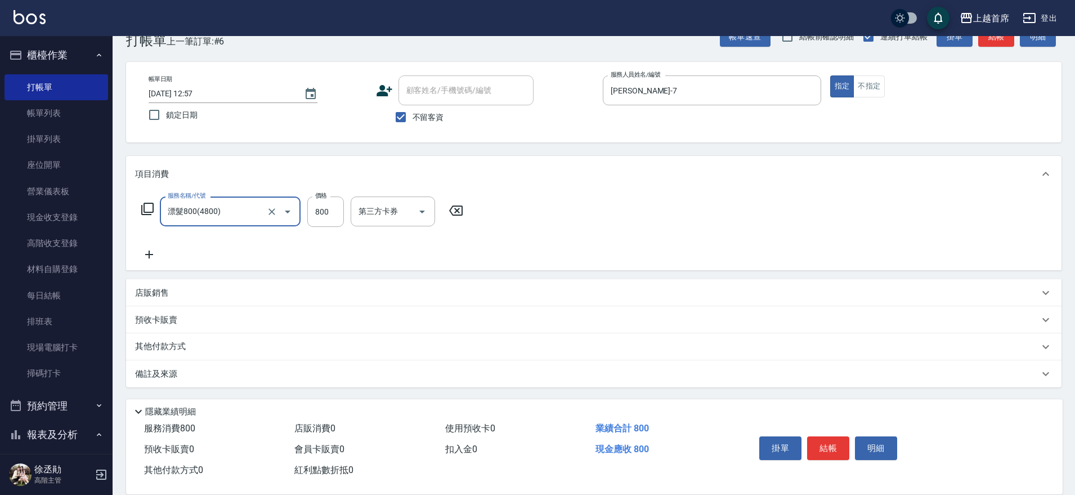
type input "漂髮800(4800)"
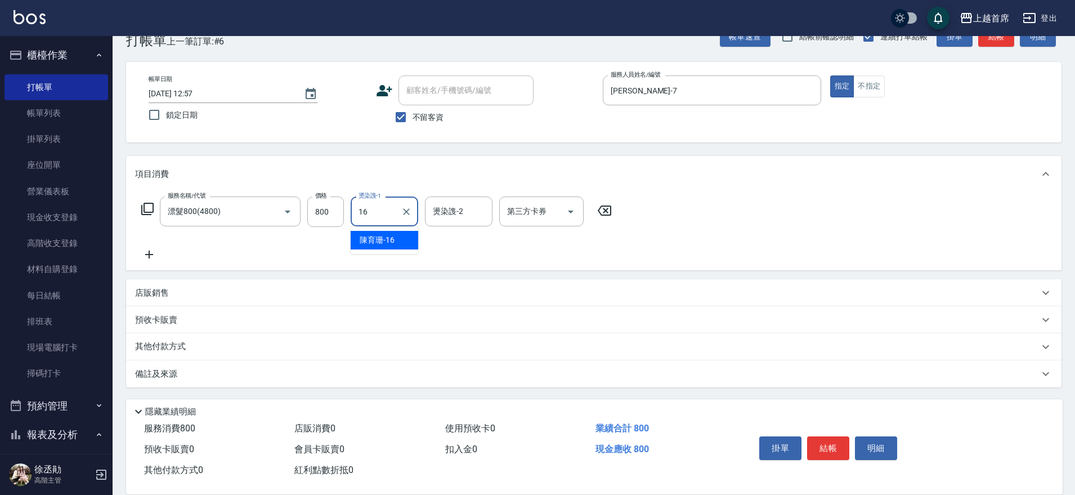
type input "陳育珊-16"
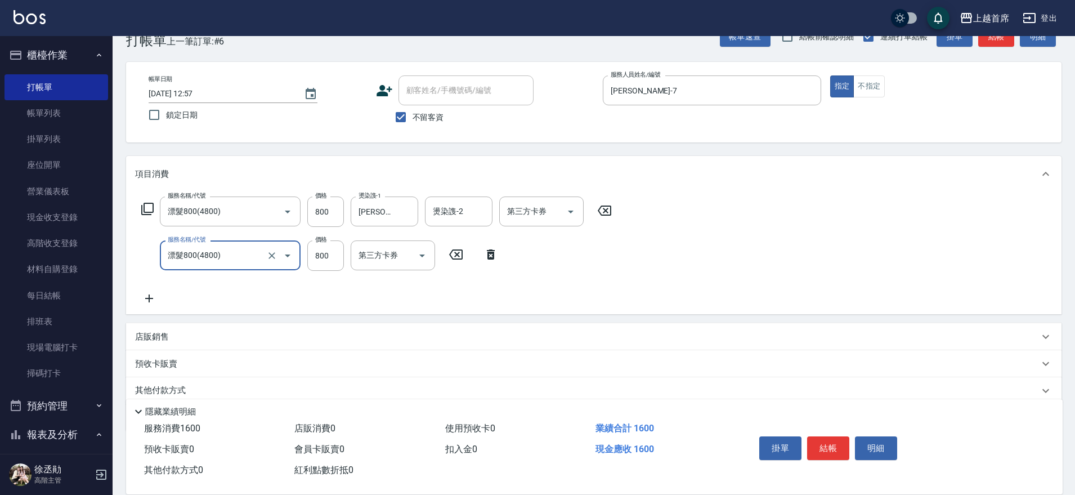
type input "漂髮800(4800)"
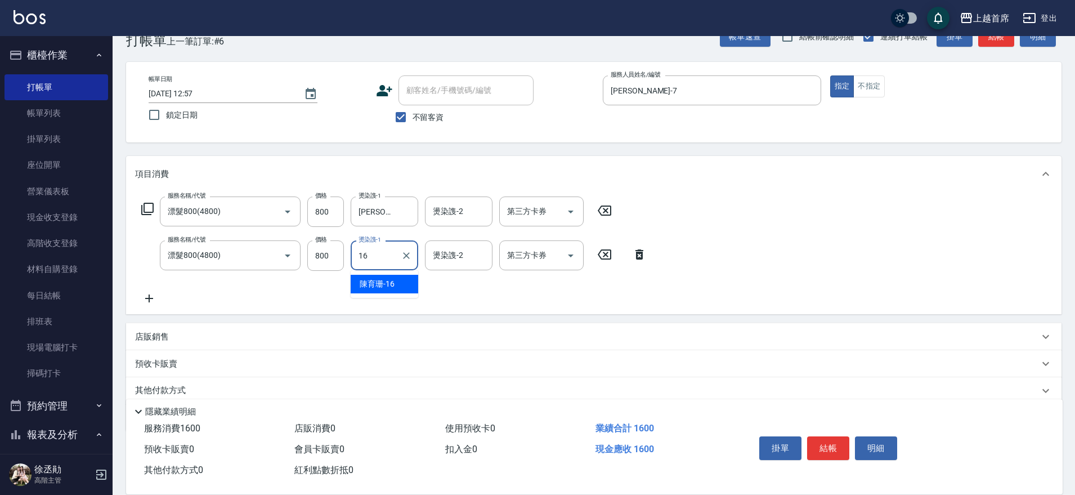
type input "陳育珊-16"
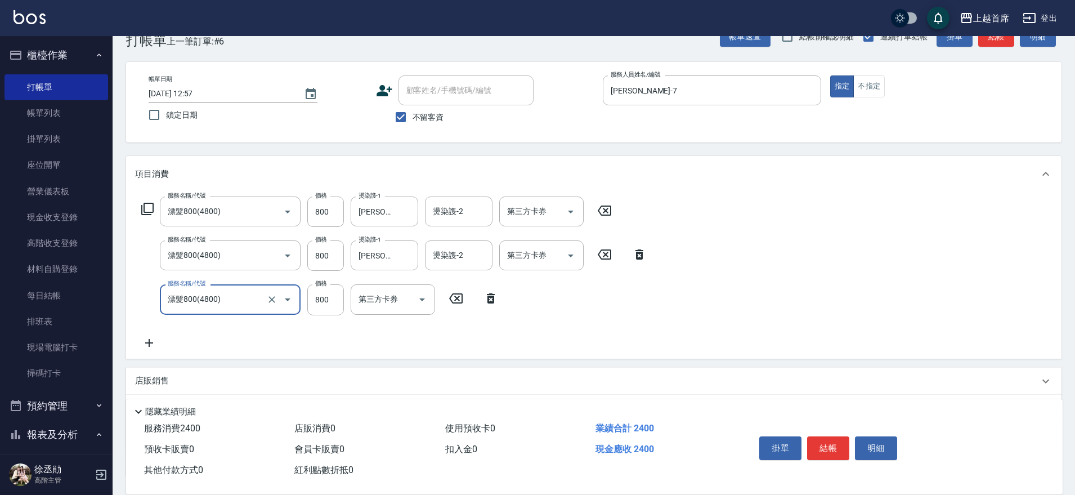
type input "漂髮800(4800)"
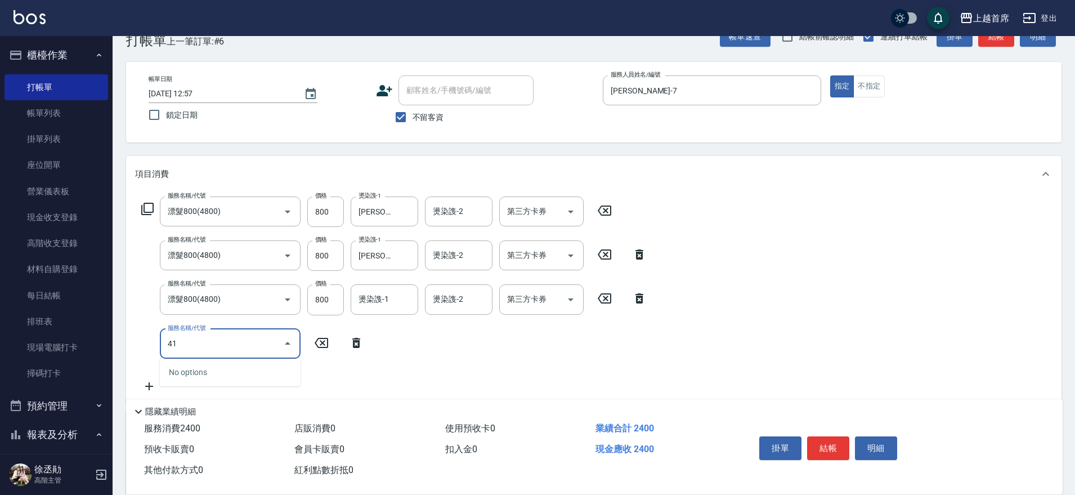
type input "4"
type input "染髮長髮(41699)"
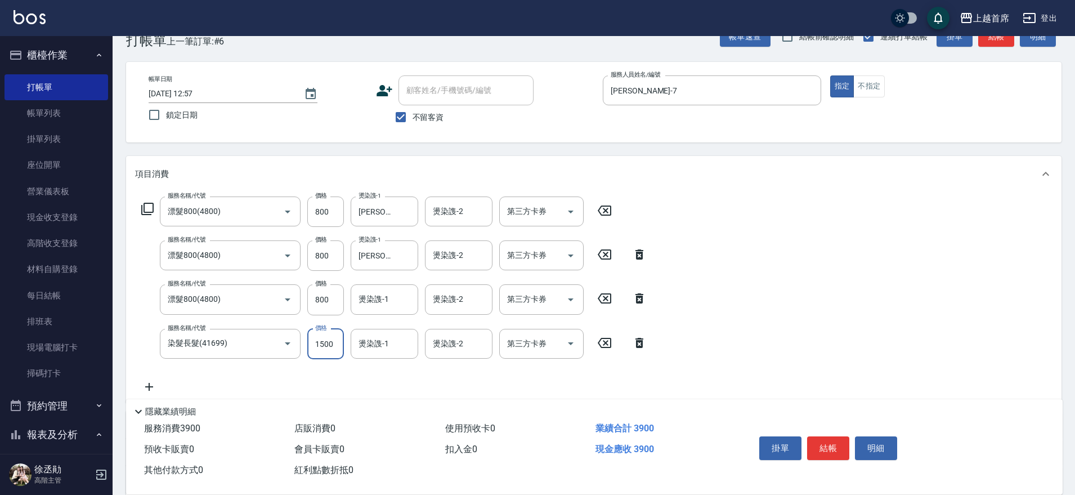
type input "1500"
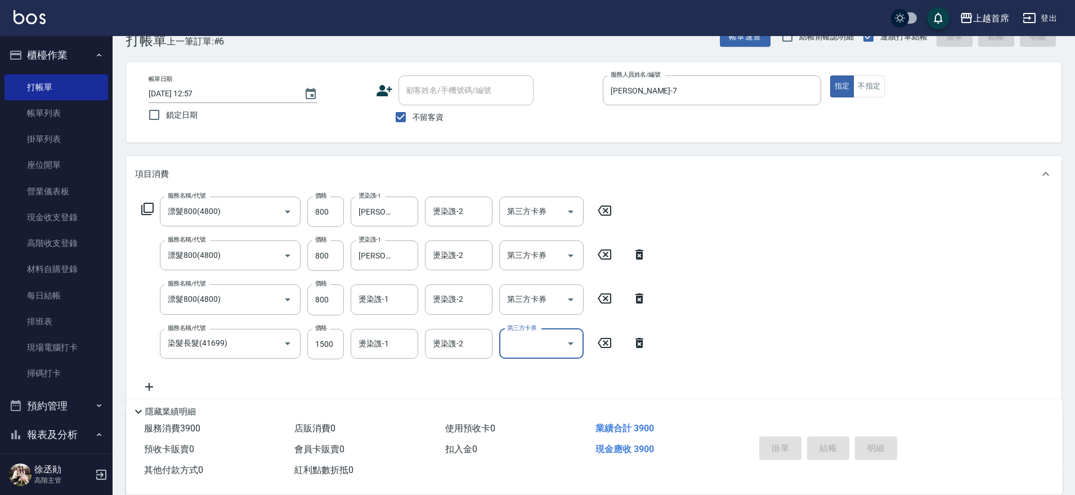
type input "2025/08/22 12:58"
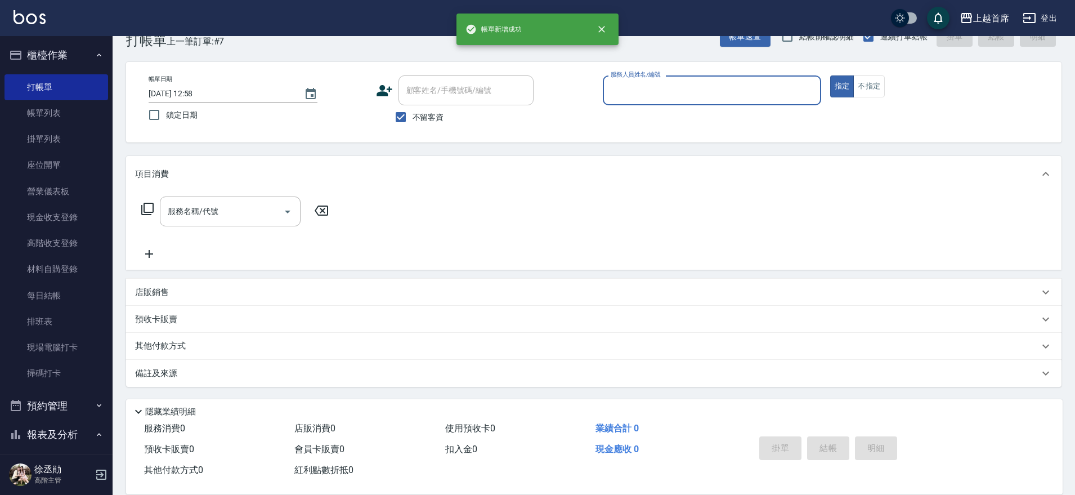
click at [60, 51] on button "櫃檯作業" at bounding box center [57, 55] width 104 height 29
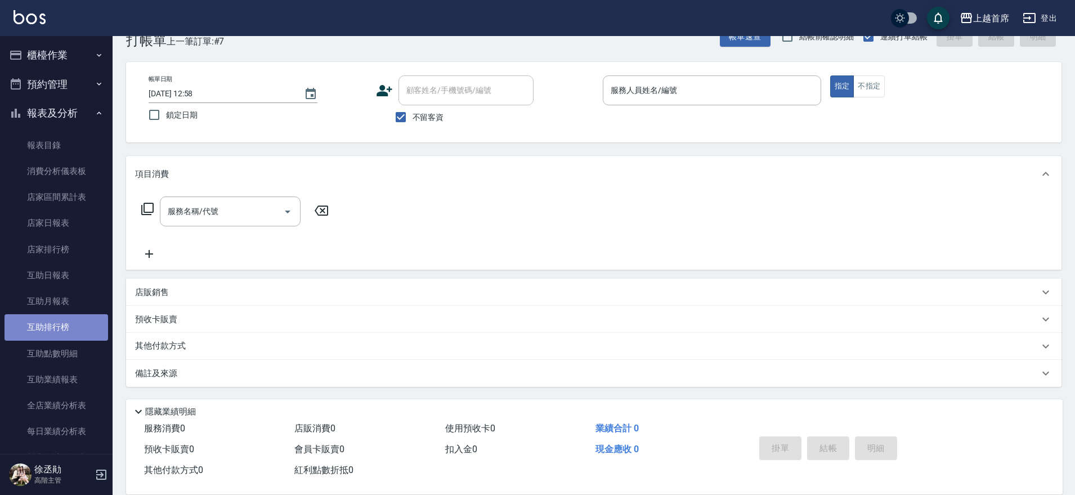
click at [62, 320] on link "互助排行榜" at bounding box center [57, 327] width 104 height 26
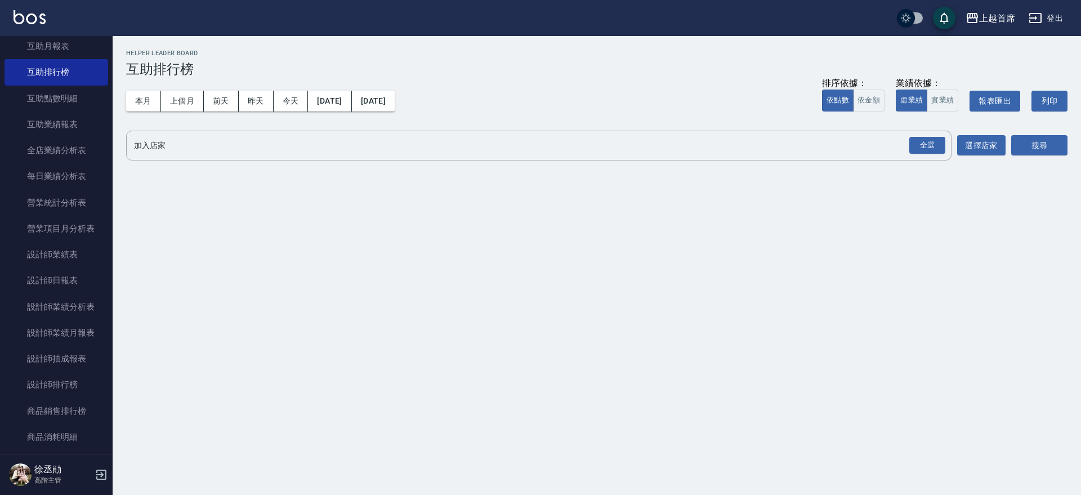
scroll to position [259, 0]
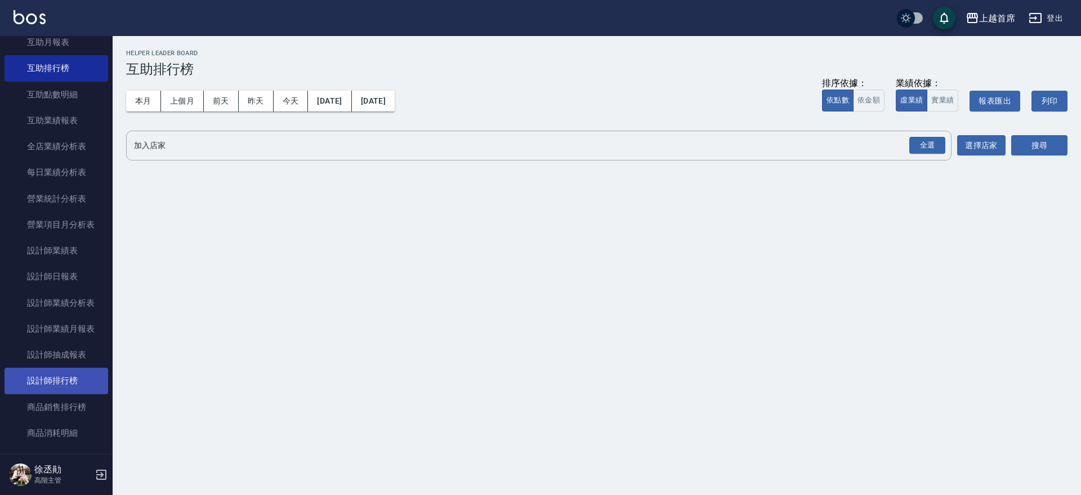
click at [58, 374] on link "設計師排行榜" at bounding box center [57, 381] width 104 height 26
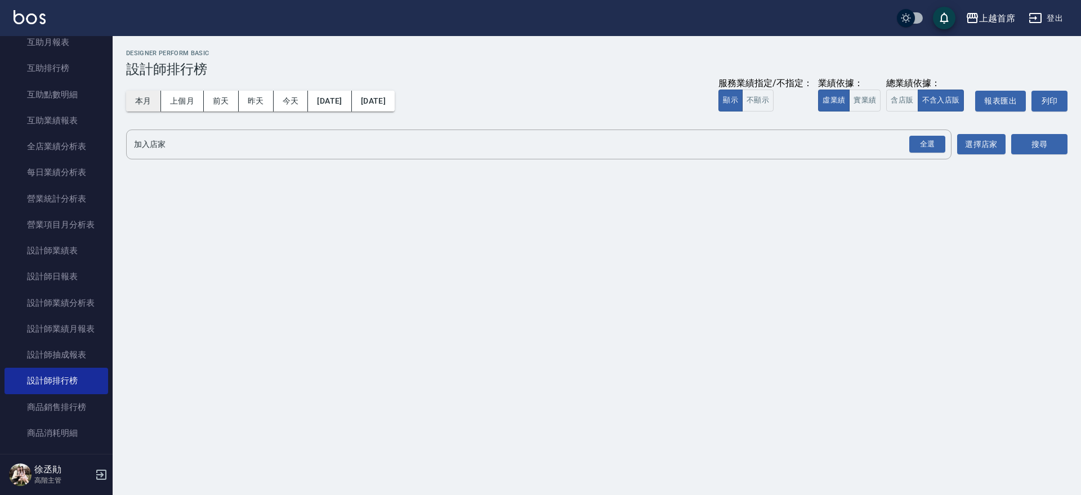
click at [147, 98] on button "本月" at bounding box center [143, 101] width 35 height 21
click at [865, 102] on button "實業績" at bounding box center [865, 100] width 32 height 22
click at [930, 138] on div "全選" at bounding box center [927, 144] width 36 height 17
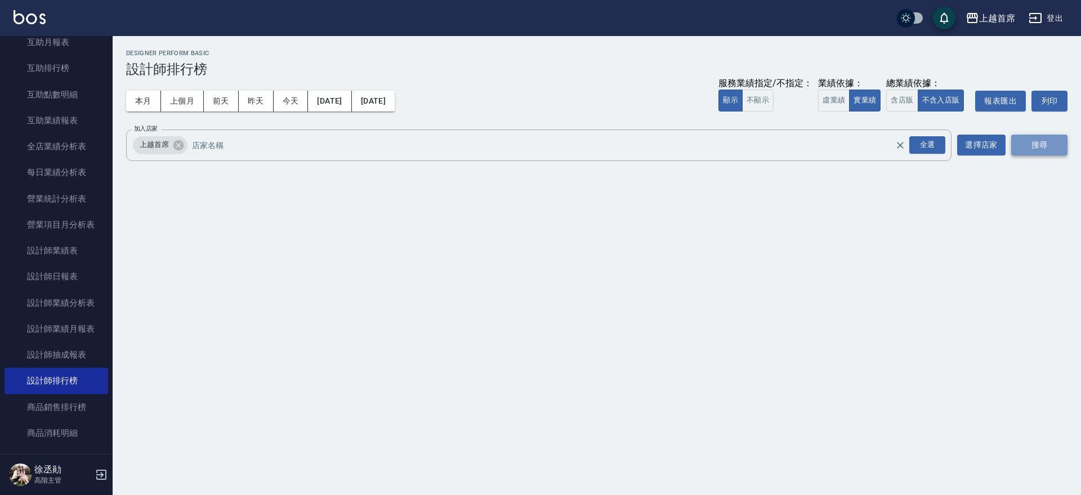
click at [1027, 140] on button "搜尋" at bounding box center [1039, 145] width 56 height 21
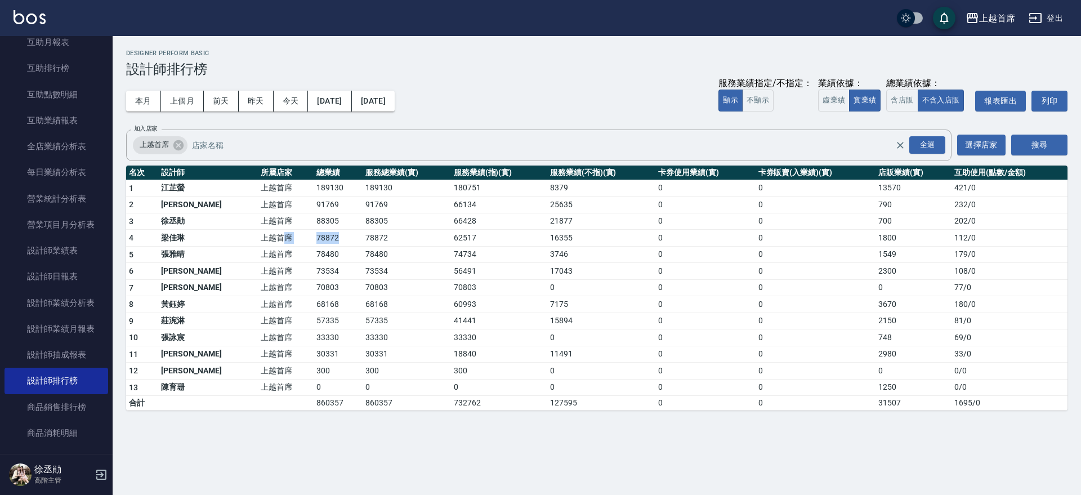
drag, startPoint x: 248, startPoint y: 239, endPoint x: 320, endPoint y: 234, distance: 72.7
click at [320, 234] on tr "4 梁佳琳 上越首席 78872 78872 62517 16355 0 0 1800 112 / 0" at bounding box center [596, 238] width 941 height 17
click at [320, 234] on td "78872" at bounding box center [337, 238] width 49 height 17
click at [271, 91] on button "昨天" at bounding box center [256, 101] width 35 height 21
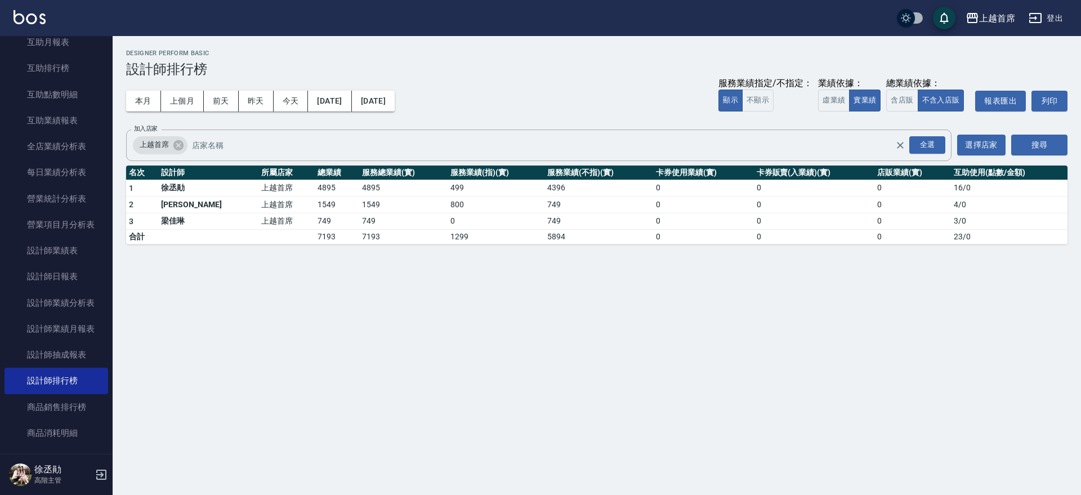
click at [302, 88] on div "本月 上個月 前天 昨天 今天 2025/08/21 2025/08/21 服務業績指定/不指定： 顯示 不顯示 業績依據： 虛業績 實業績 總業績依據： 含…" at bounding box center [596, 101] width 941 height 48
click at [298, 96] on button "今天" at bounding box center [291, 101] width 35 height 21
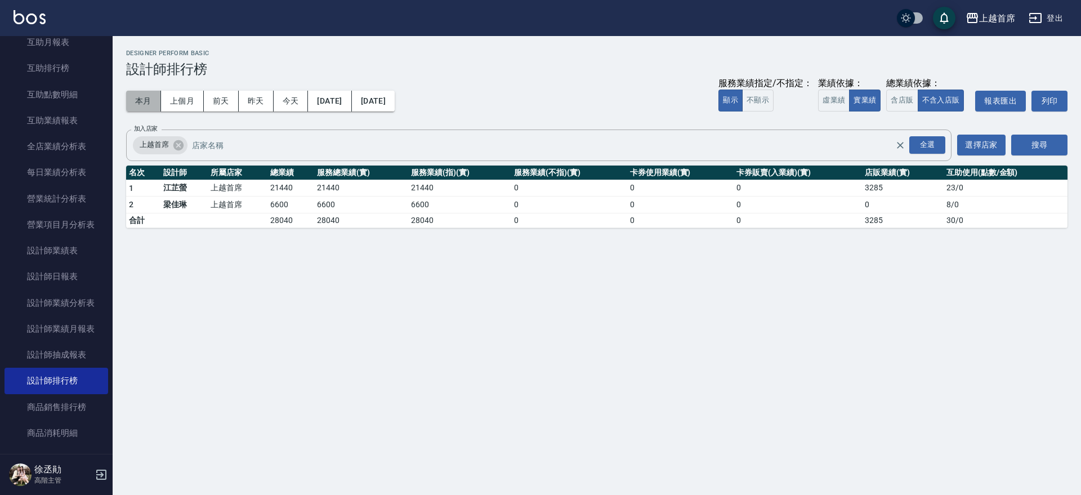
click at [138, 98] on button "本月" at bounding box center [143, 101] width 35 height 21
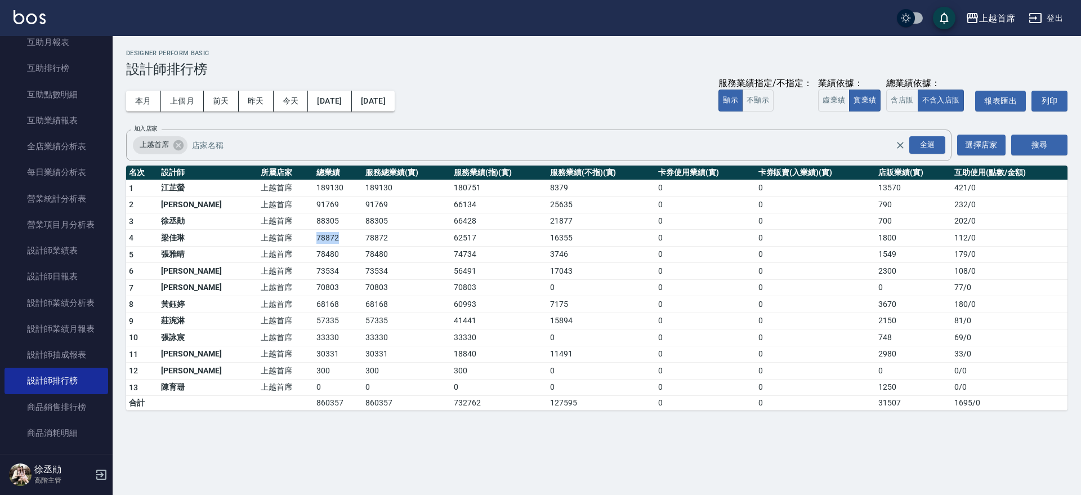
drag, startPoint x: 279, startPoint y: 237, endPoint x: 310, endPoint y: 234, distance: 31.1
click at [310, 234] on tr "4 梁佳琳 上越首席 78872 78872 62517 16355 0 0 1800 112 / 0" at bounding box center [596, 238] width 941 height 17
click at [313, 246] on td "78480" at bounding box center [337, 254] width 49 height 17
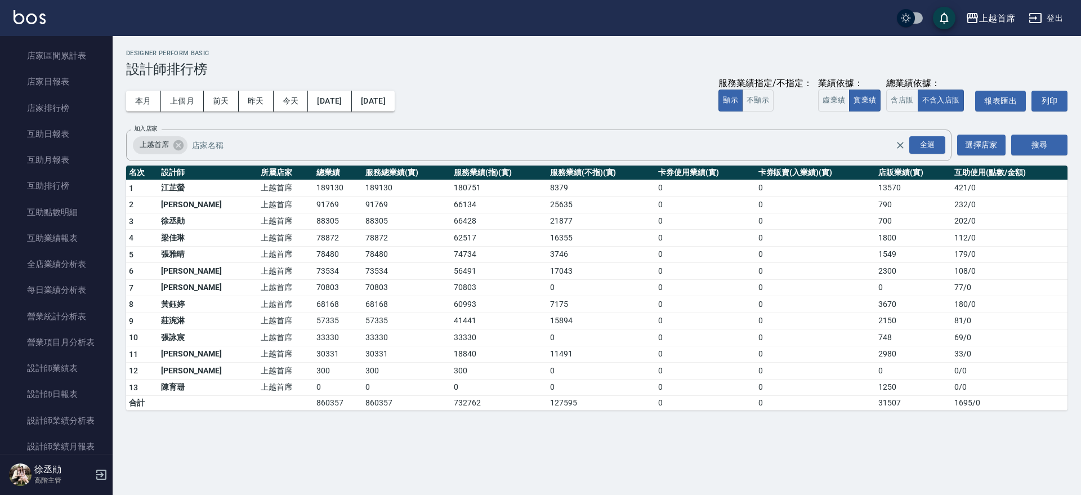
scroll to position [141, 0]
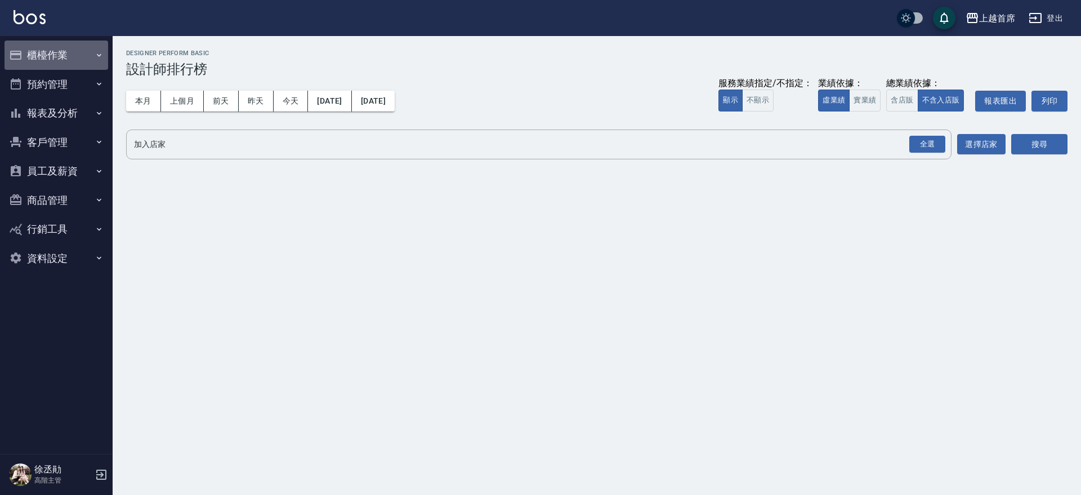
click at [45, 45] on button "櫃檯作業" at bounding box center [57, 55] width 104 height 29
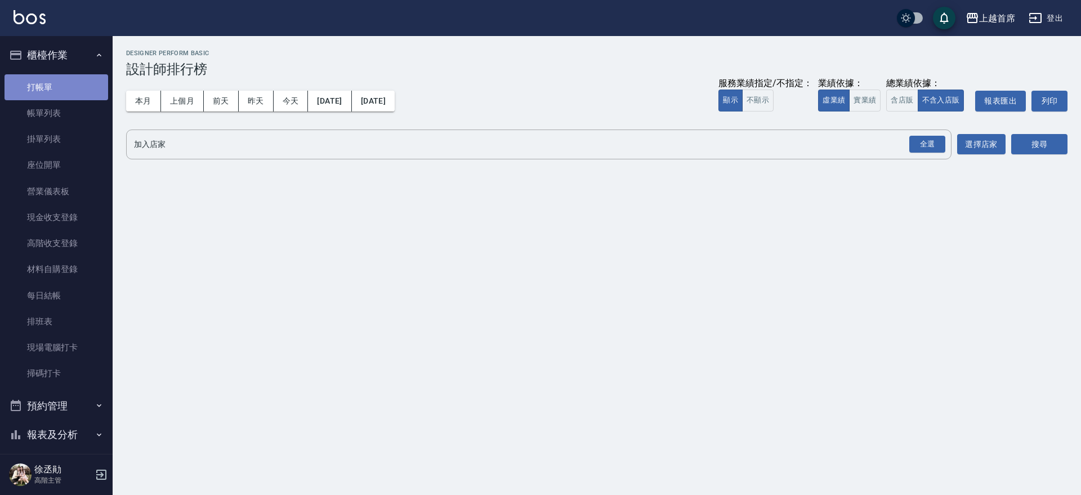
click at [57, 80] on link "打帳單" at bounding box center [57, 87] width 104 height 26
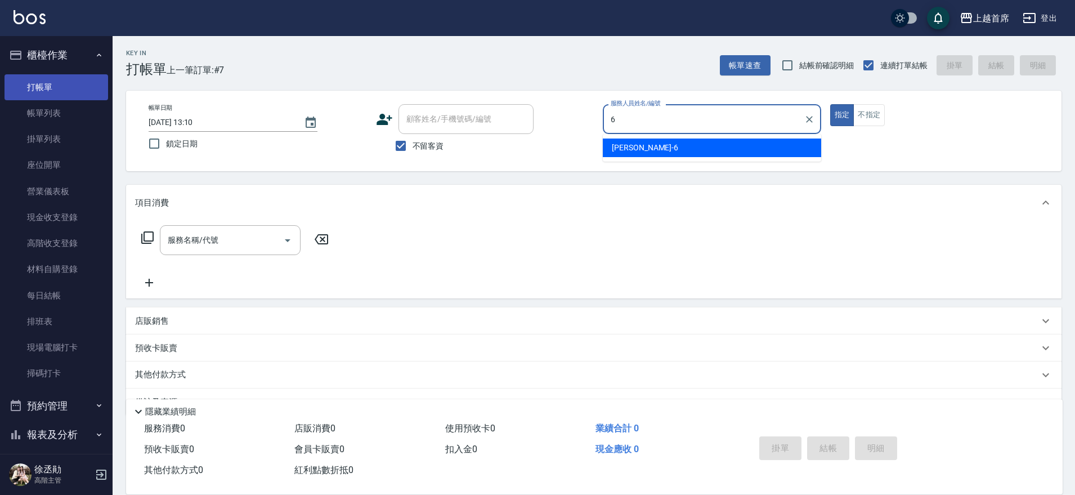
type input "Aki-6"
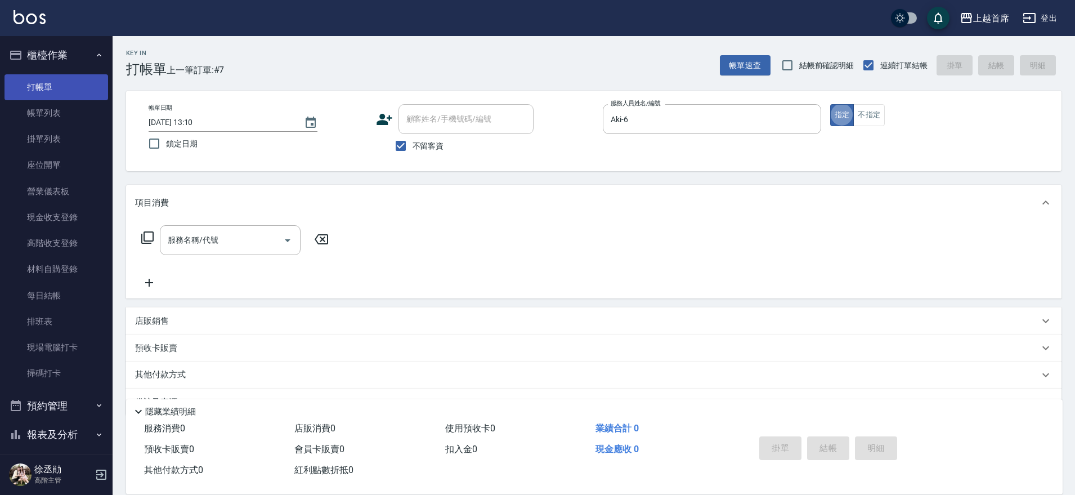
type button "true"
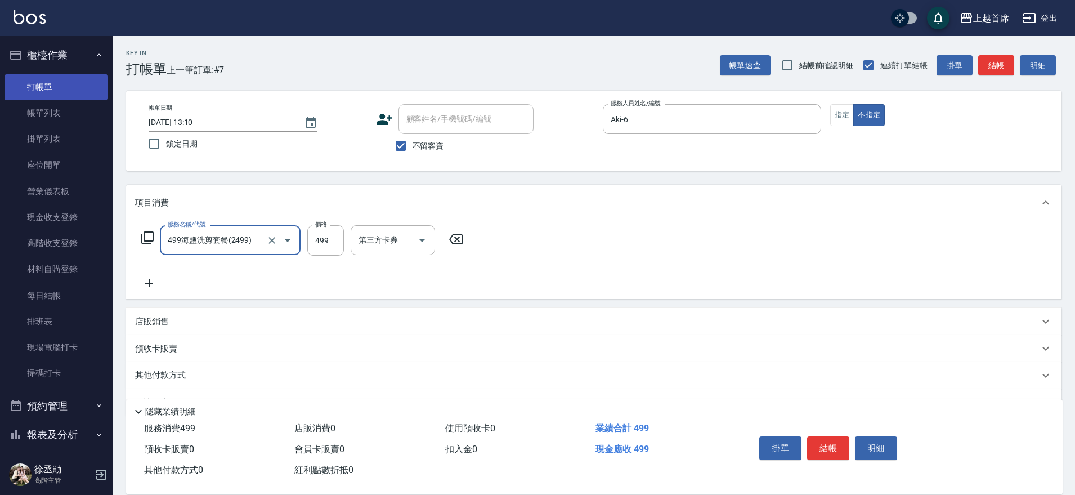
type input "499海鹽洗剪套餐(2499)"
type input "[PERSON_NAME]-39"
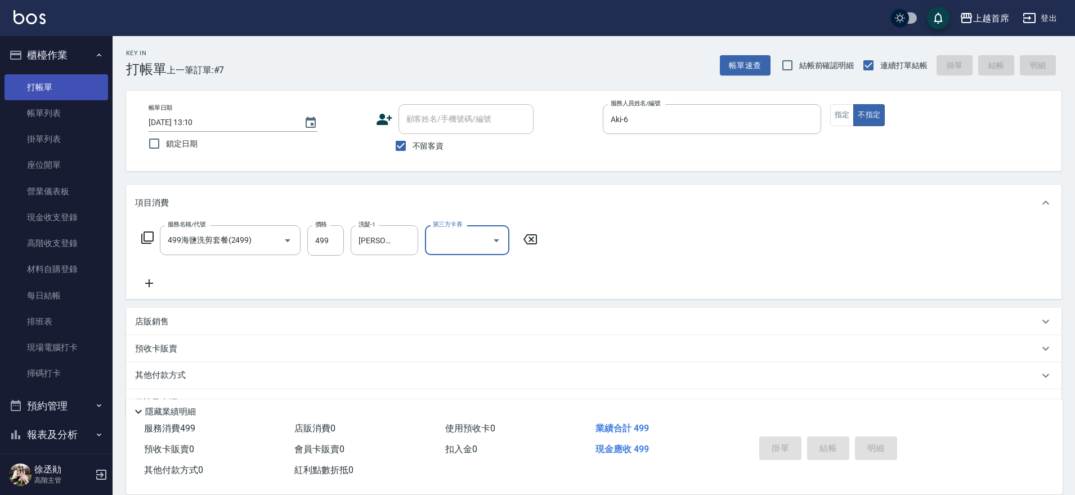
type input "[DATE] 13:23"
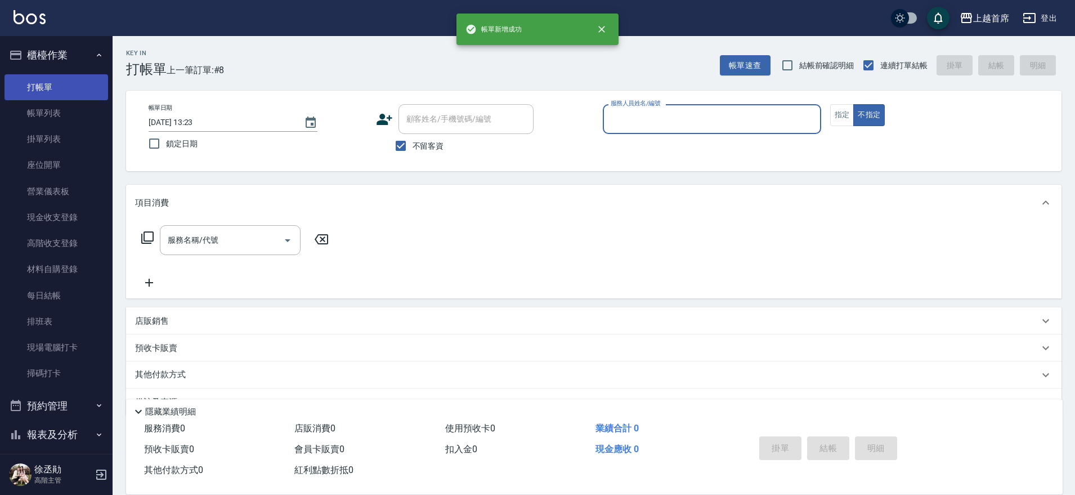
type input "8"
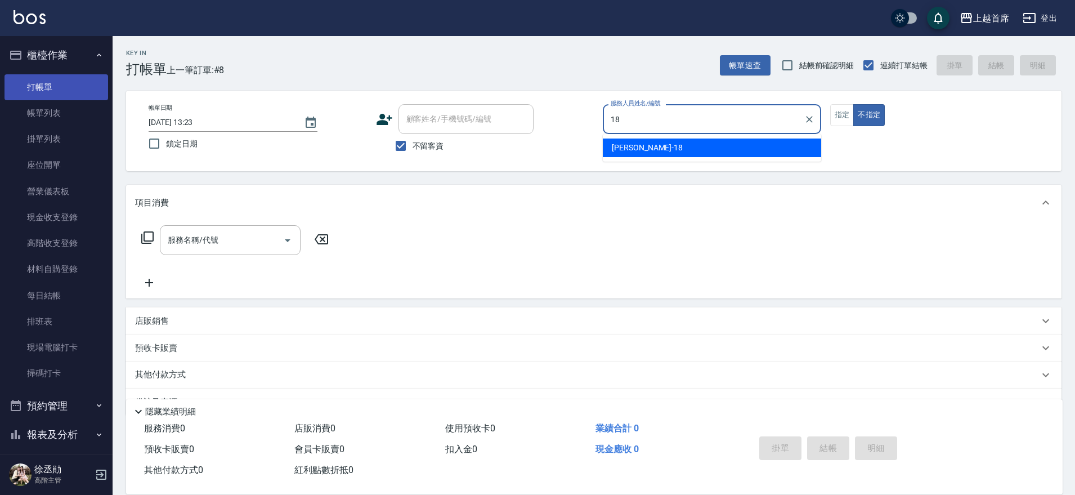
type input "Linda-18"
type button "false"
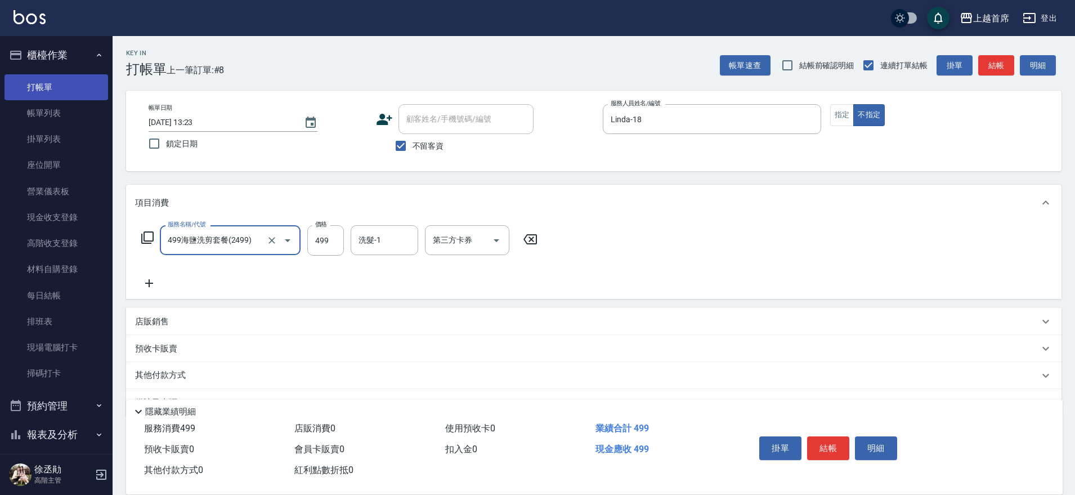
type input "499海鹽洗剪套餐(2499)"
type input "[PERSON_NAME]-77"
